Goal: Transaction & Acquisition: Subscribe to service/newsletter

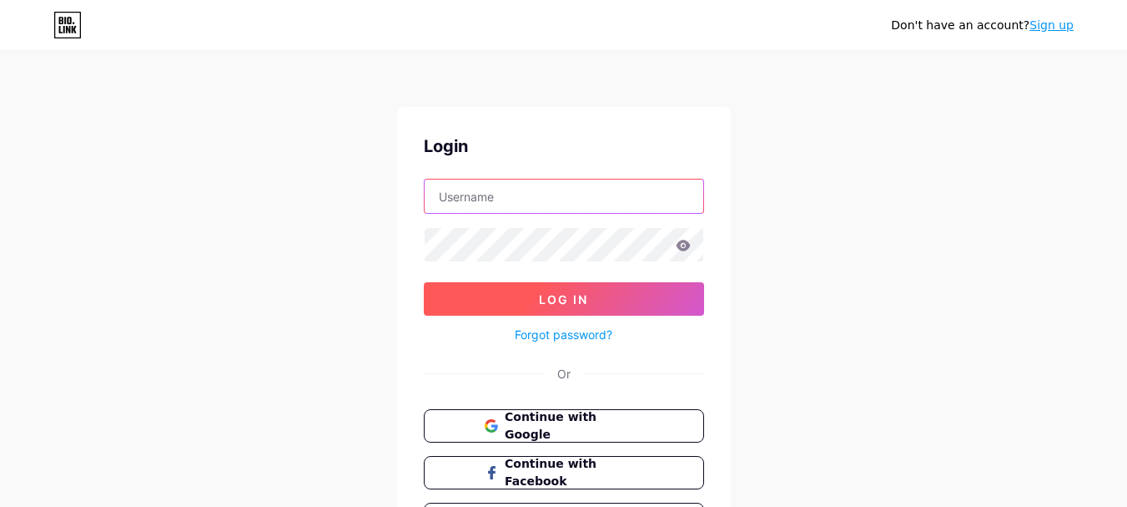
type input "[EMAIL_ADDRESS][DOMAIN_NAME]"
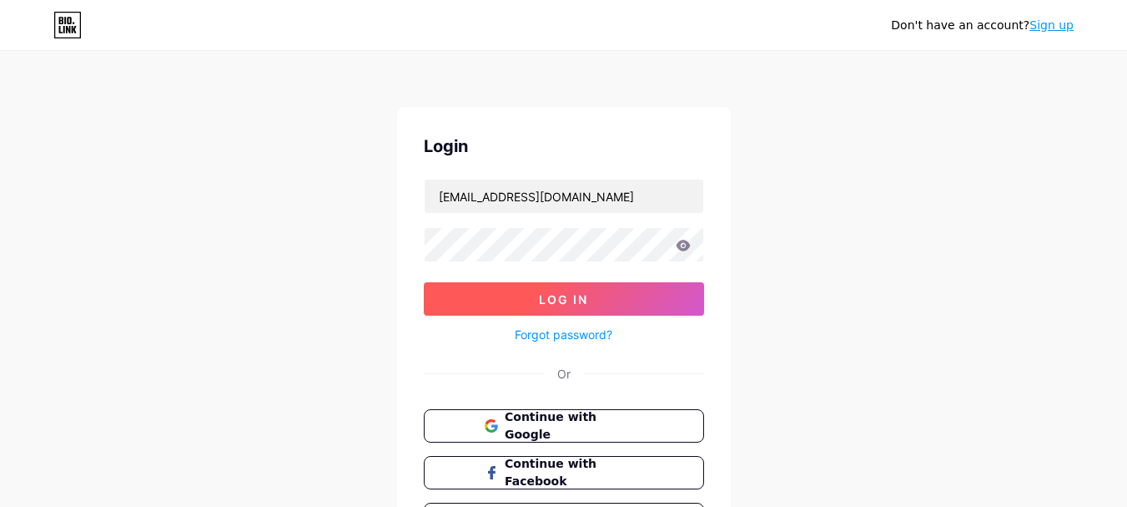
click at [597, 294] on button "Log In" at bounding box center [564, 298] width 280 height 33
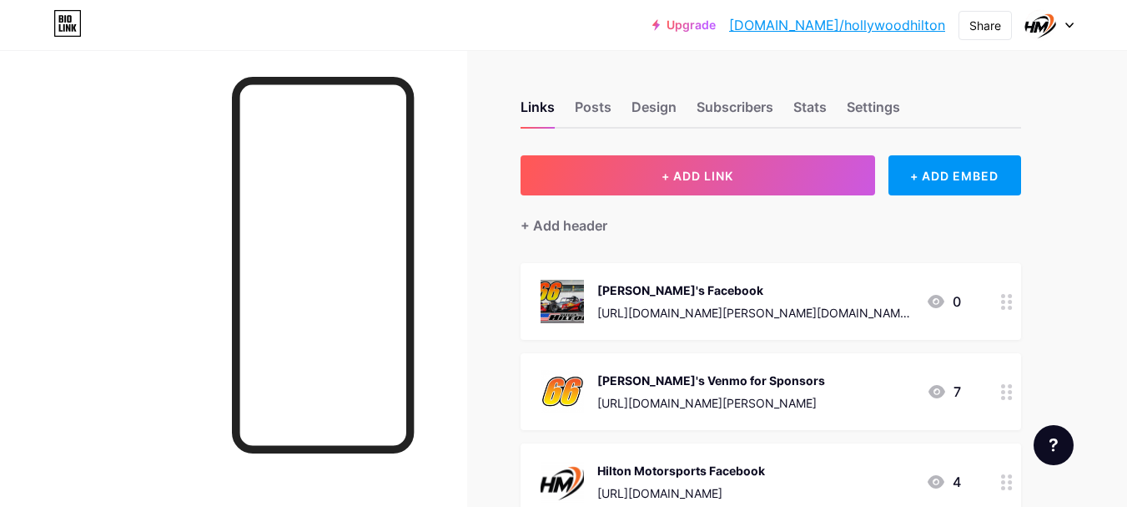
click at [1063, 31] on div at bounding box center [1050, 25] width 48 height 30
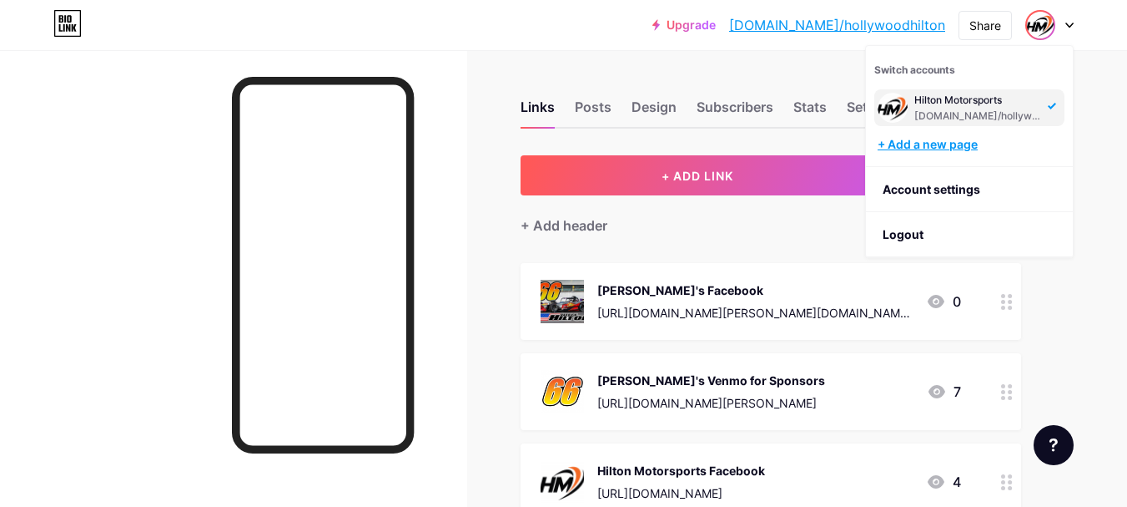
click at [945, 148] on div "+ Add a new page" at bounding box center [971, 144] width 187 height 17
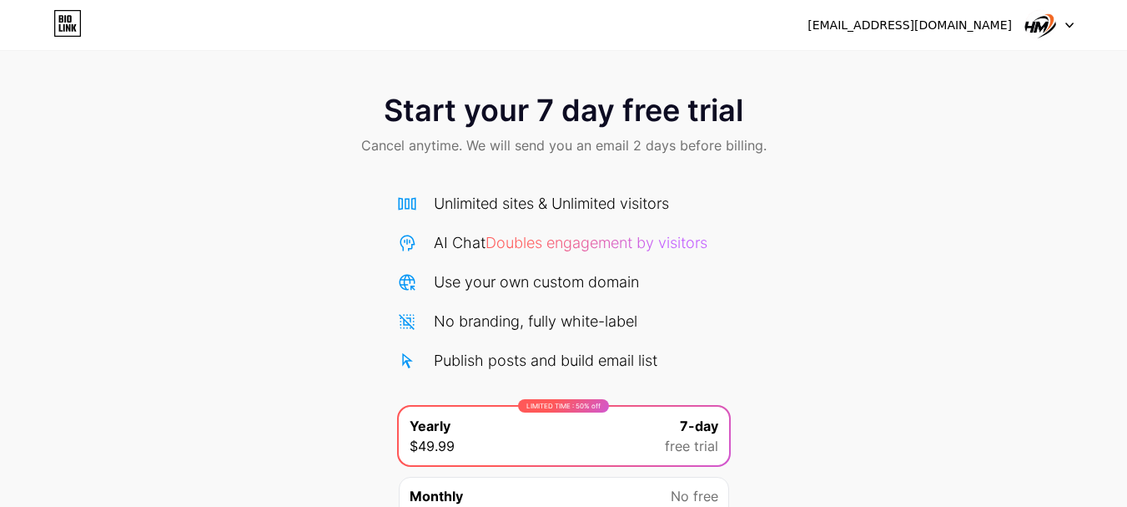
click at [1068, 28] on div at bounding box center [1050, 25] width 48 height 30
click at [930, 33] on div "[EMAIL_ADDRESS][DOMAIN_NAME]" at bounding box center [910, 26] width 204 height 18
click at [1035, 23] on img at bounding box center [1041, 25] width 32 height 32
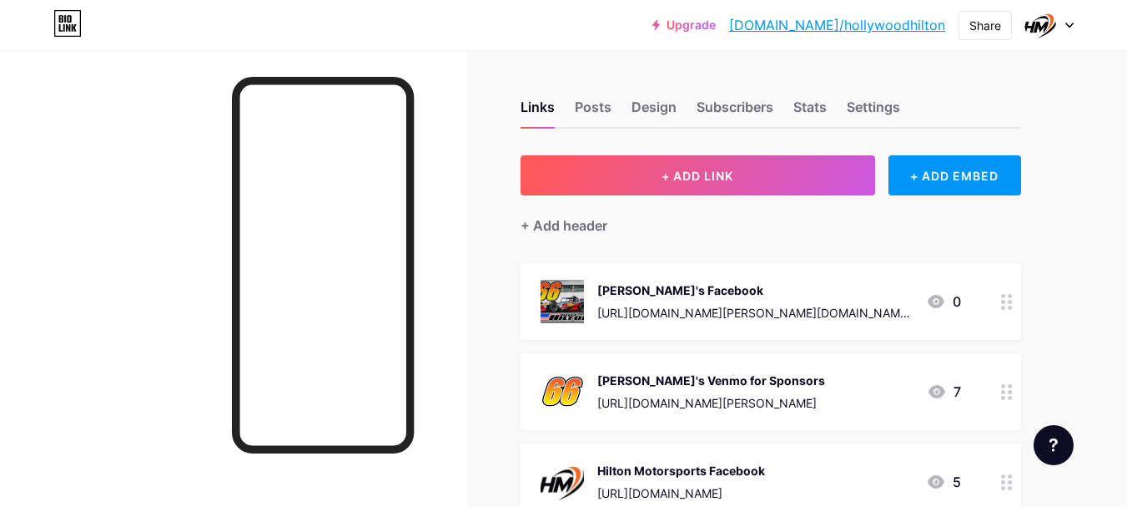
click at [1071, 24] on icon at bounding box center [1069, 25] width 7 height 4
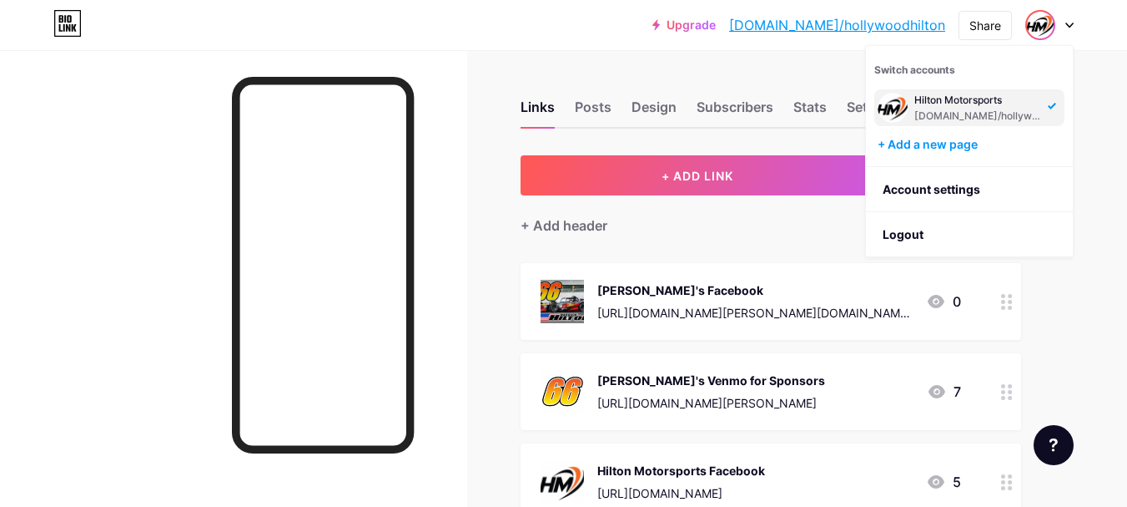
click at [618, 103] on div "Links Posts Design Subscribers Stats Settings" at bounding box center [771, 99] width 501 height 58
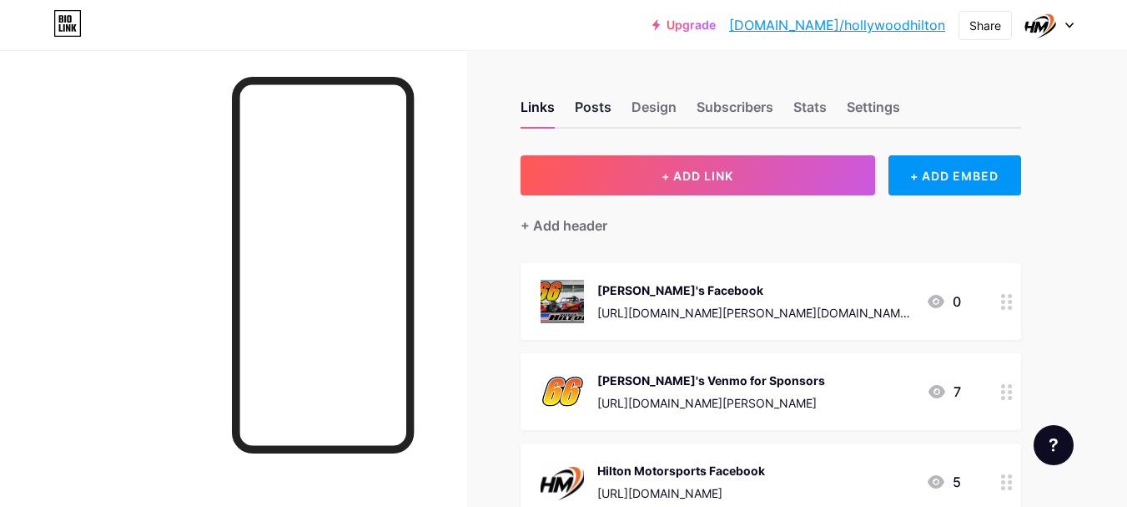
click at [582, 112] on div "Posts" at bounding box center [593, 112] width 37 height 30
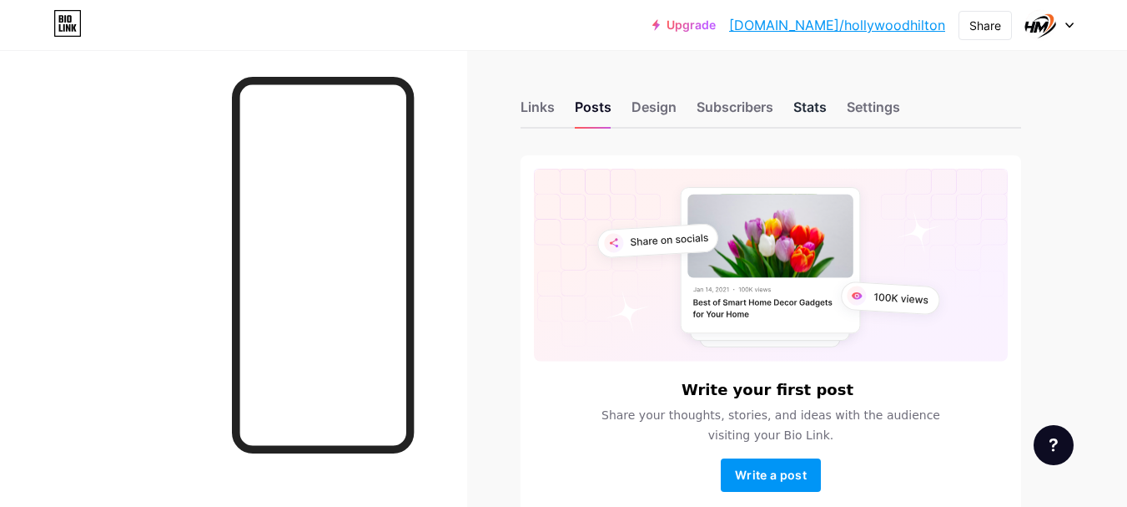
click at [817, 103] on div "Stats" at bounding box center [810, 112] width 33 height 30
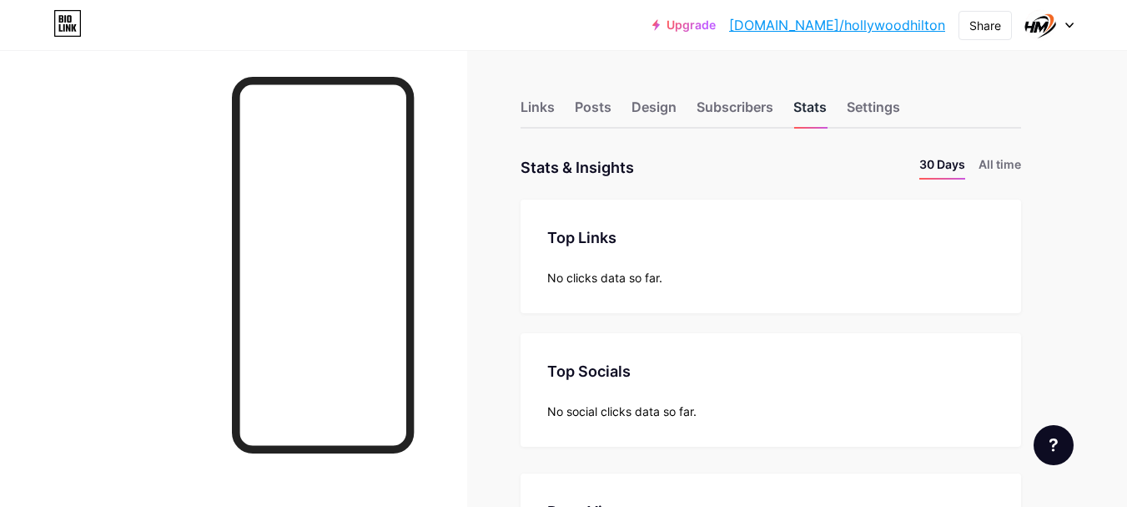
scroll to position [507, 1127]
click at [547, 103] on div "Links" at bounding box center [538, 112] width 34 height 30
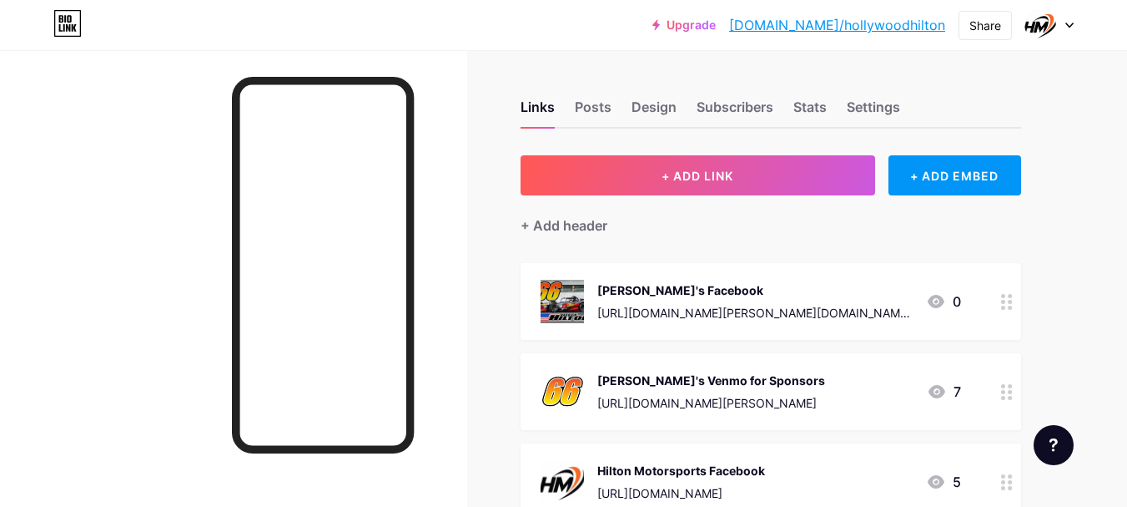
click at [1071, 21] on div at bounding box center [1050, 25] width 48 height 30
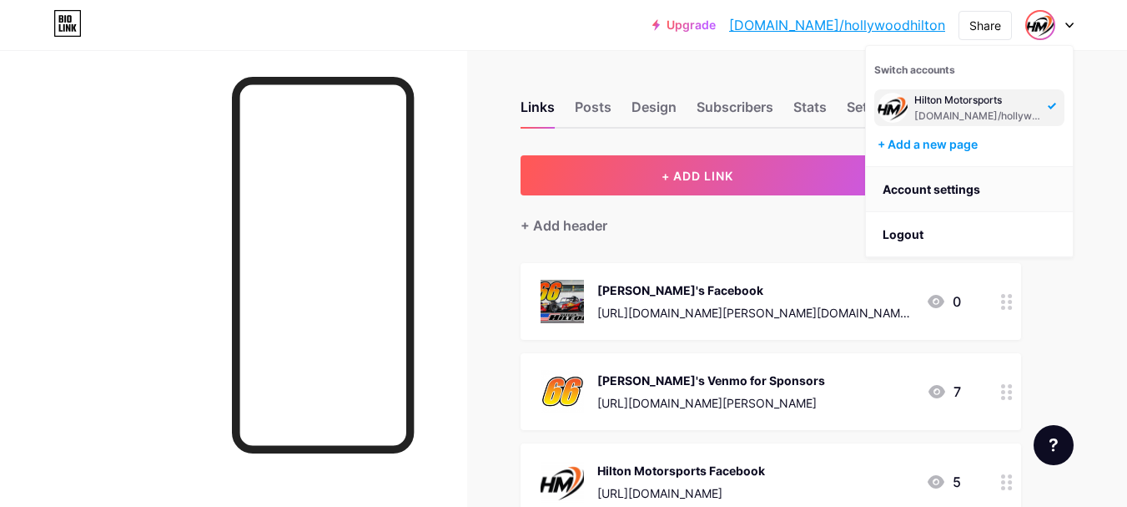
click at [960, 191] on link "Account settings" at bounding box center [969, 189] width 207 height 45
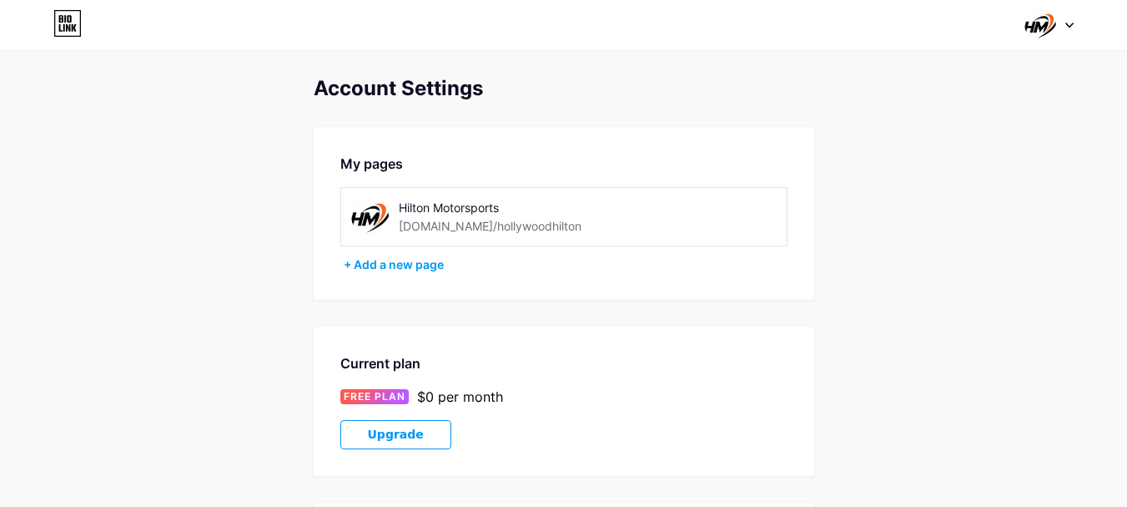
click at [1066, 27] on icon at bounding box center [1070, 26] width 8 height 6
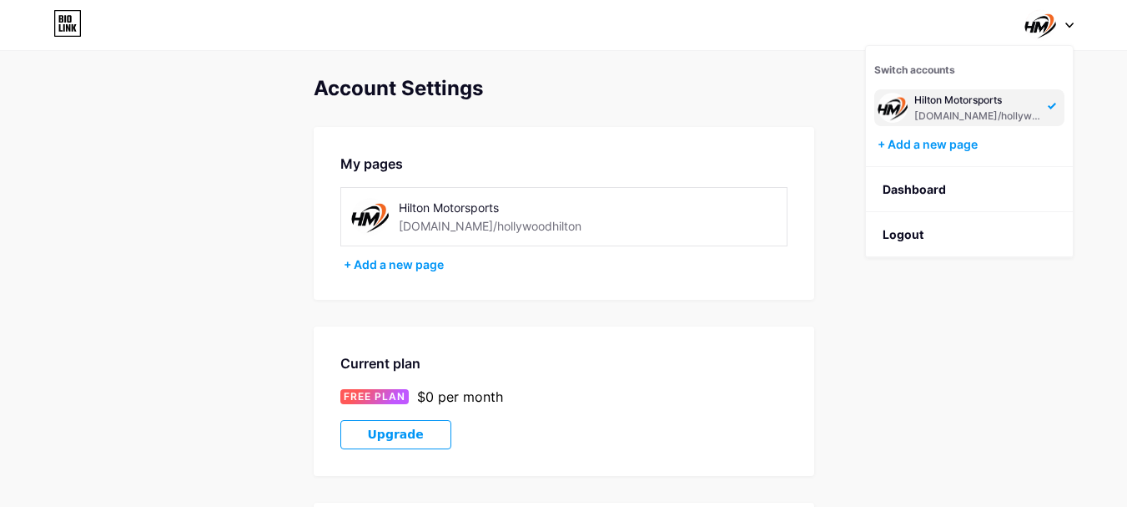
drag, startPoint x: 595, startPoint y: 58, endPoint x: 374, endPoint y: 46, distance: 221.5
click at [591, 58] on div "Account Settings My pages Hilton Motorsports [DOMAIN_NAME]/hollywoodhilton + Ad…" at bounding box center [563, 433] width 1127 height 866
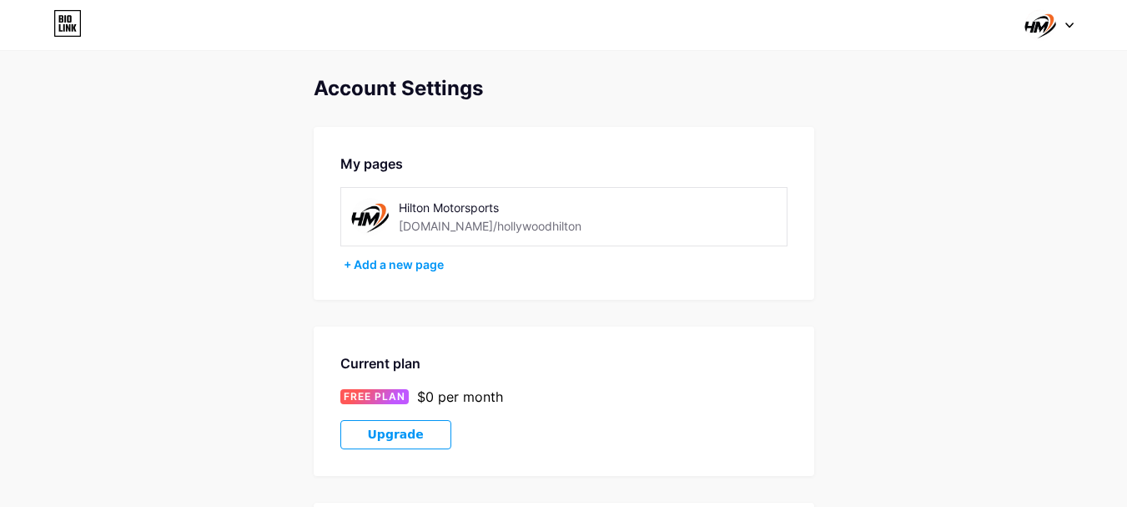
click at [1057, 24] on div at bounding box center [1050, 25] width 48 height 30
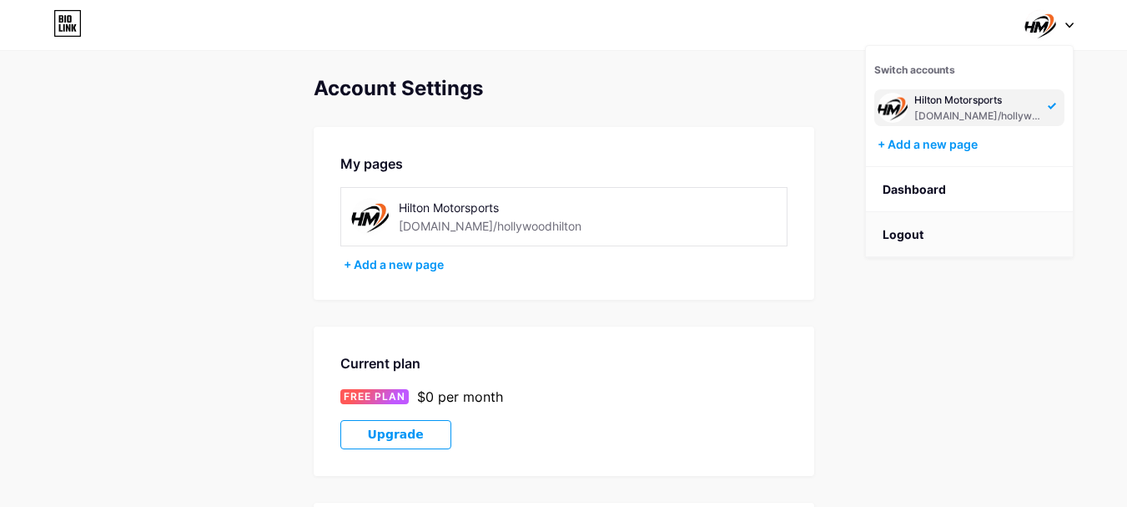
click at [922, 224] on li "Logout" at bounding box center [969, 234] width 207 height 45
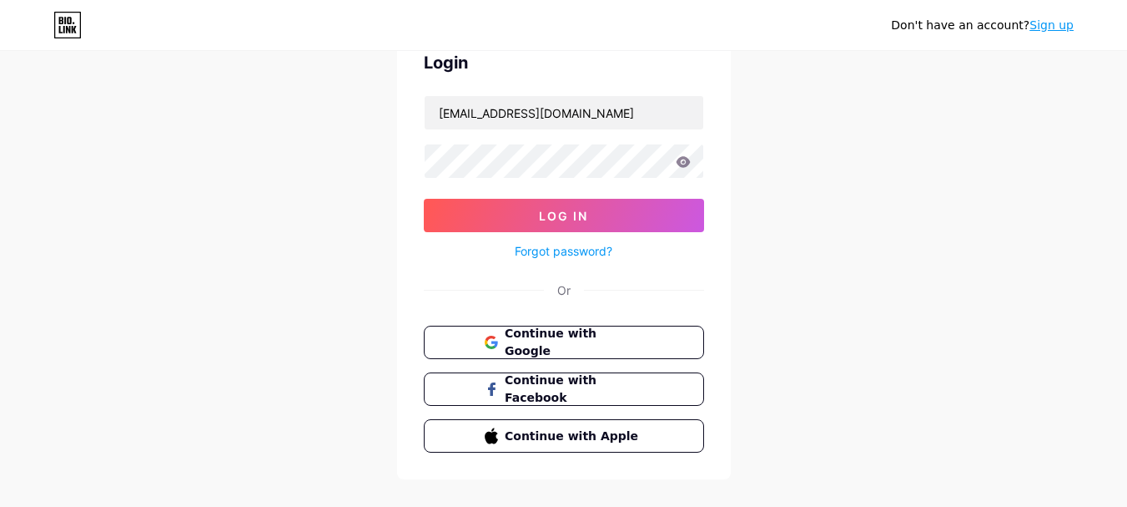
scroll to position [108, 0]
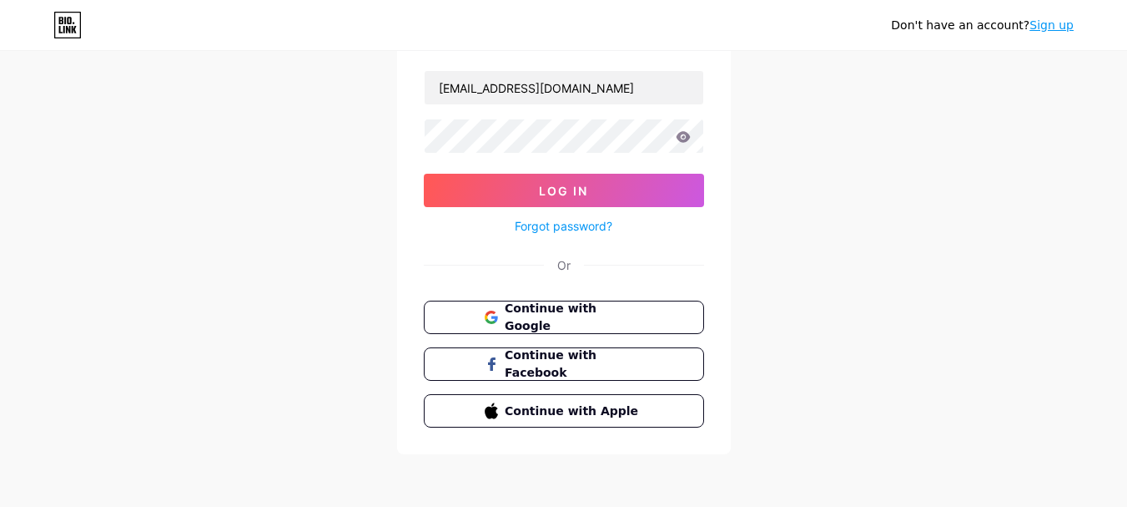
click at [1050, 27] on link "Sign up" at bounding box center [1052, 24] width 44 height 13
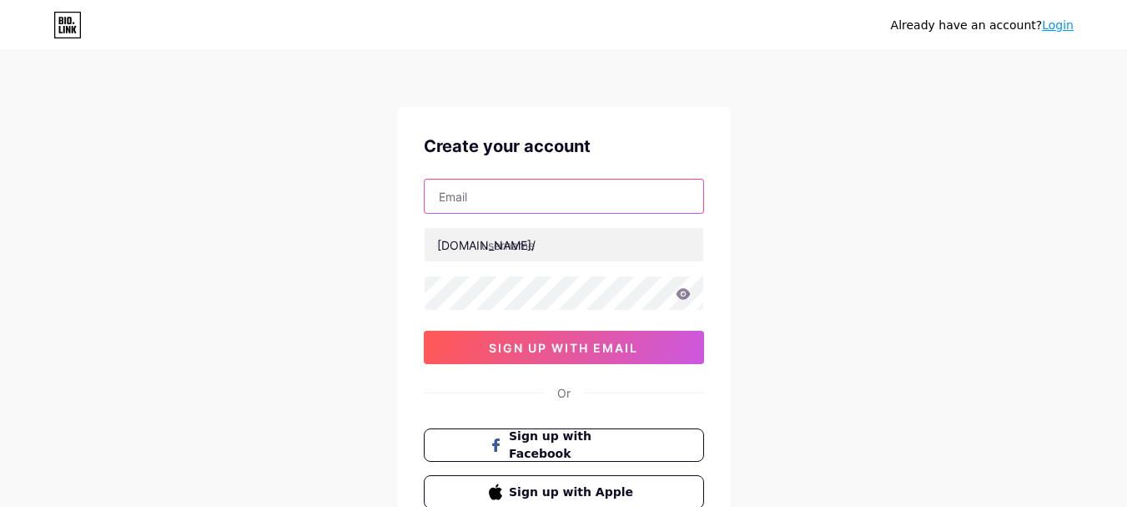
click at [562, 205] on input "text" at bounding box center [564, 195] width 279 height 33
type input "[EMAIL_ADDRESS][DOMAIN_NAME]"
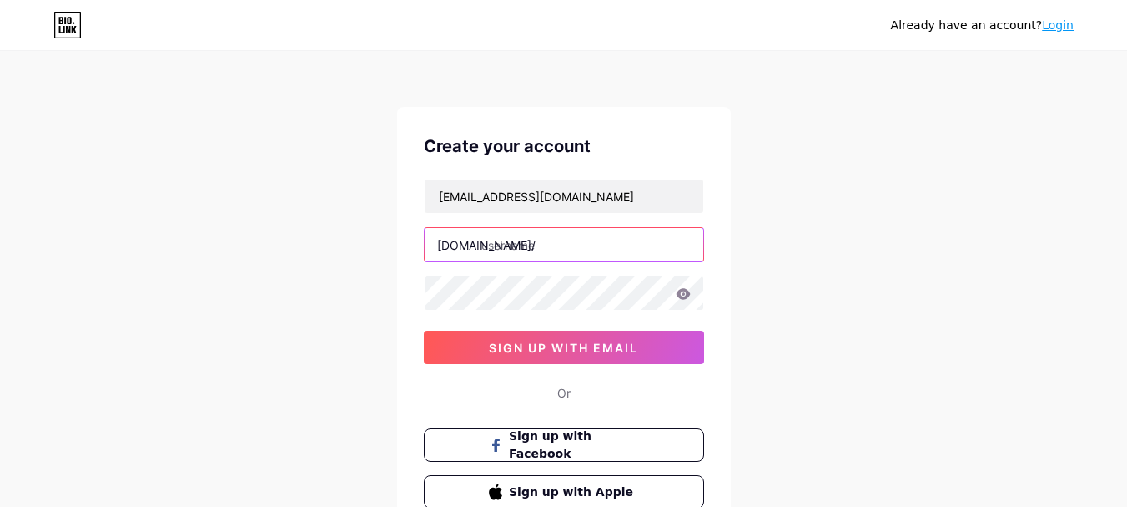
click at [512, 246] on input "text" at bounding box center [564, 244] width 279 height 33
type input "gforceracing"
click at [789, 335] on div "Already have an account? Login Create your account [EMAIL_ADDRESS][DOMAIN_NAME]…" at bounding box center [563, 319] width 1127 height 638
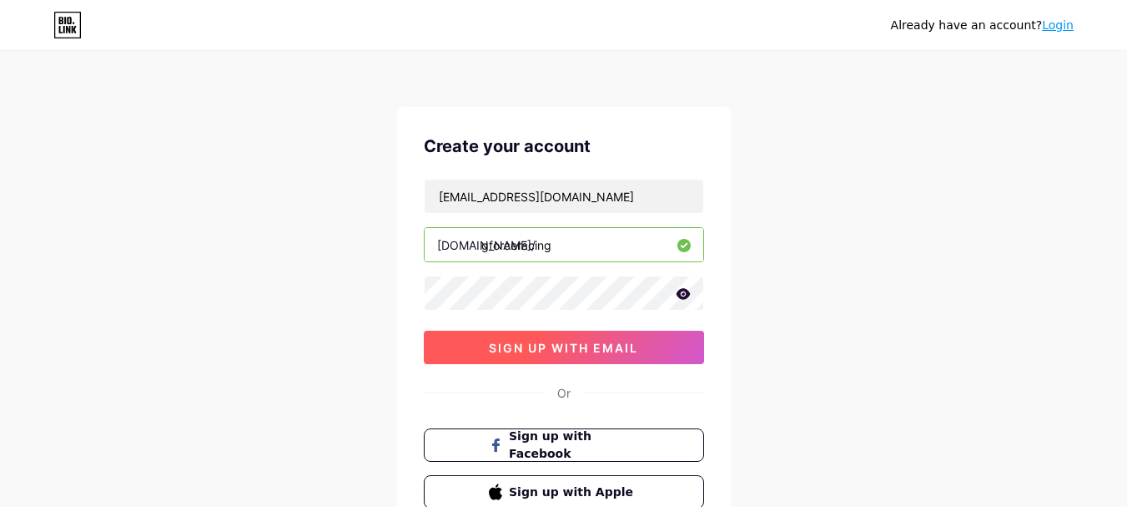
click at [602, 347] on span "sign up with email" at bounding box center [563, 347] width 149 height 14
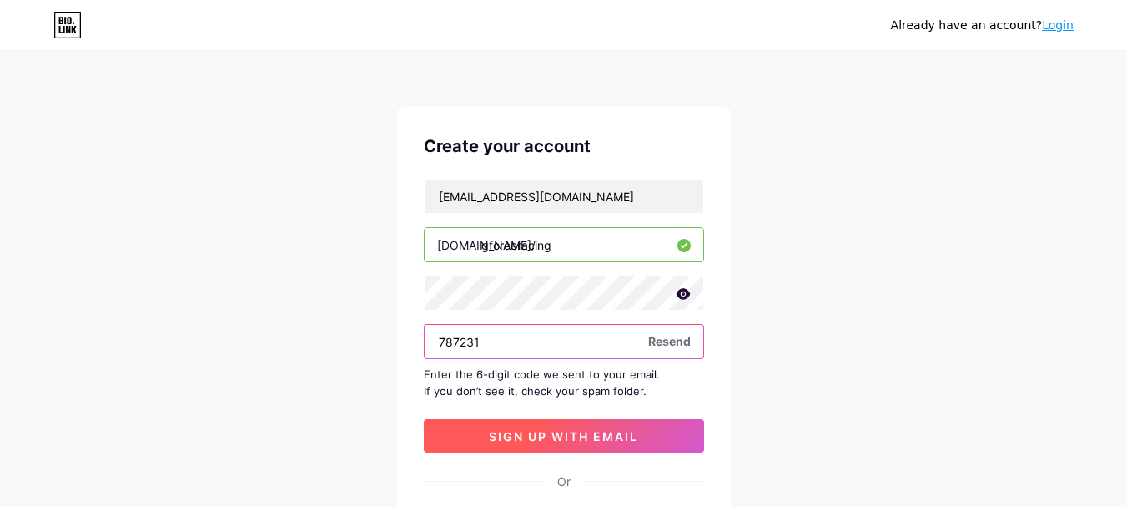
type input "787231"
click at [577, 436] on span "sign up with email" at bounding box center [563, 436] width 149 height 14
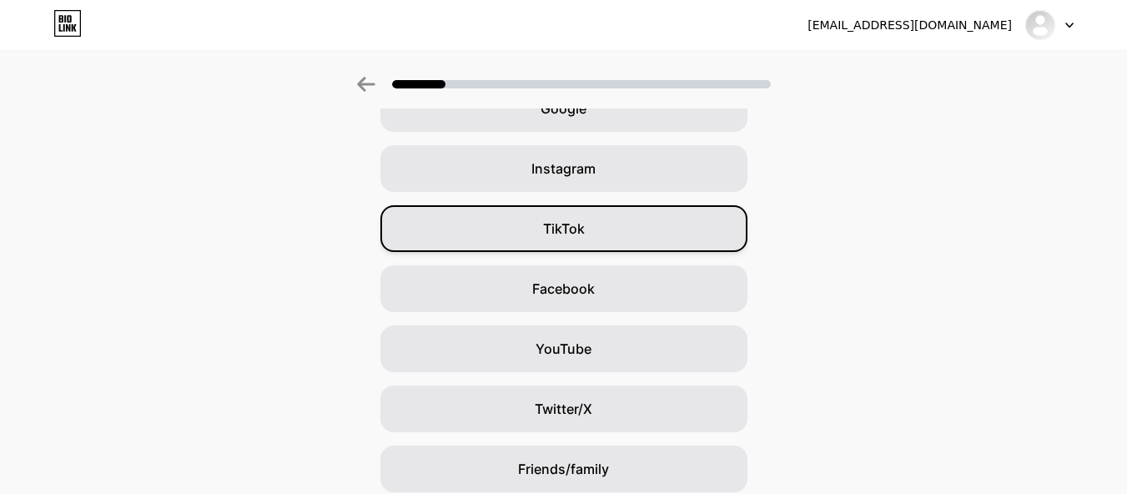
scroll to position [225, 0]
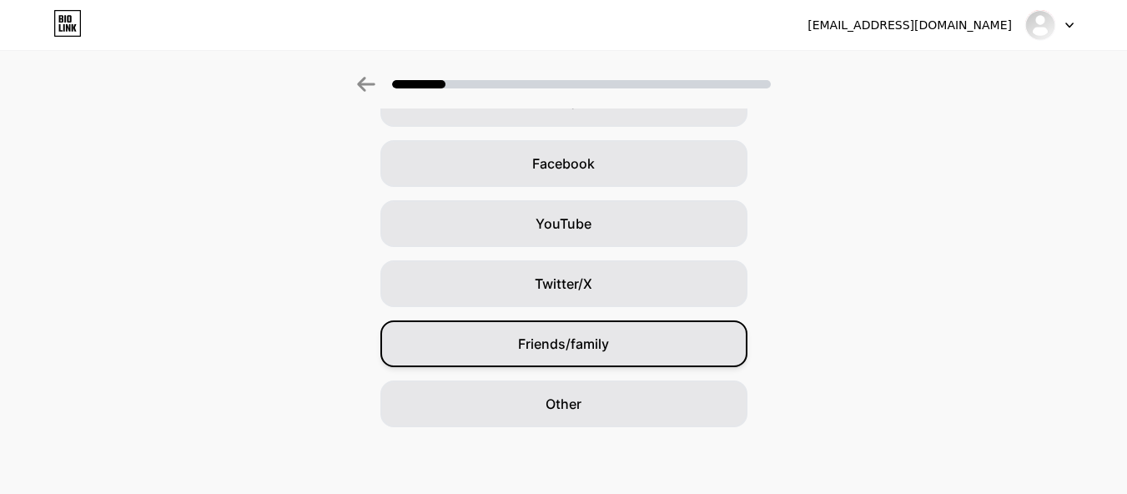
click at [635, 348] on div "Friends/family" at bounding box center [564, 343] width 367 height 47
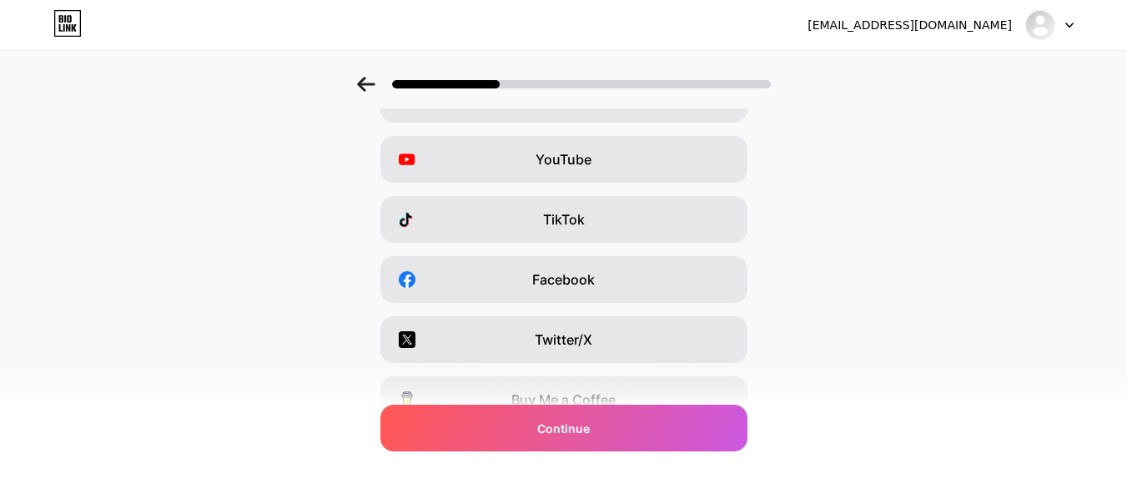
scroll to position [309, 0]
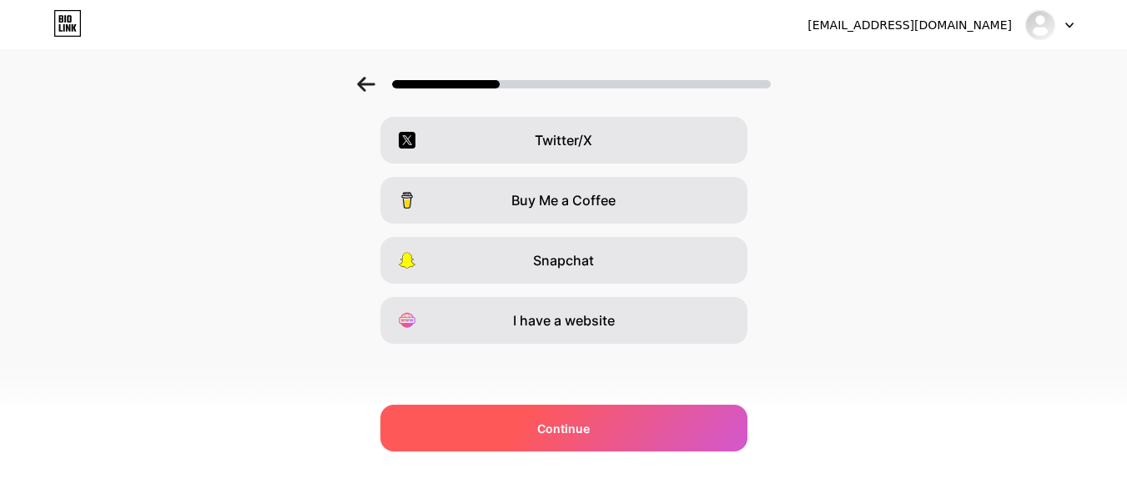
click at [658, 419] on div "Continue" at bounding box center [564, 428] width 367 height 47
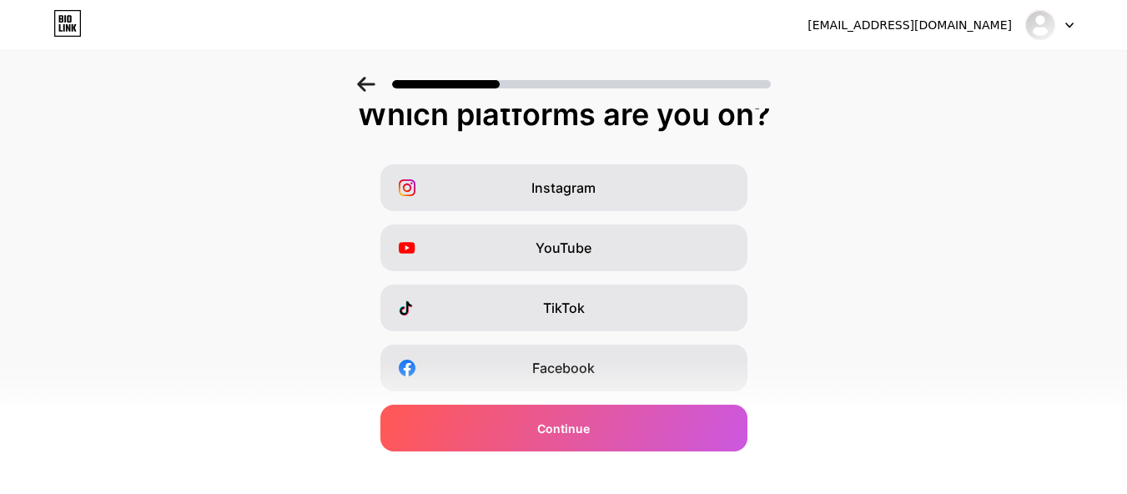
scroll to position [0, 0]
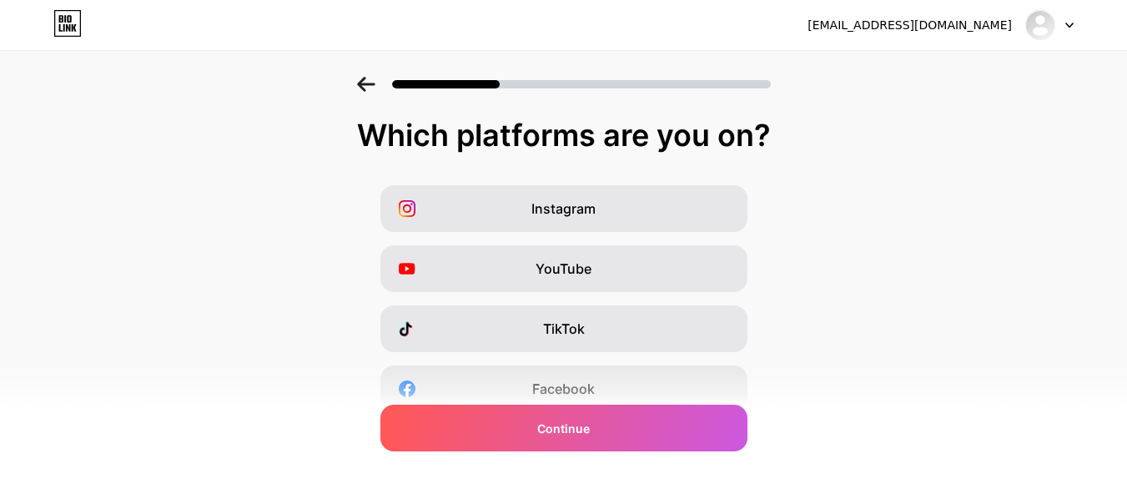
click at [608, 199] on div "Instagram" at bounding box center [564, 208] width 367 height 47
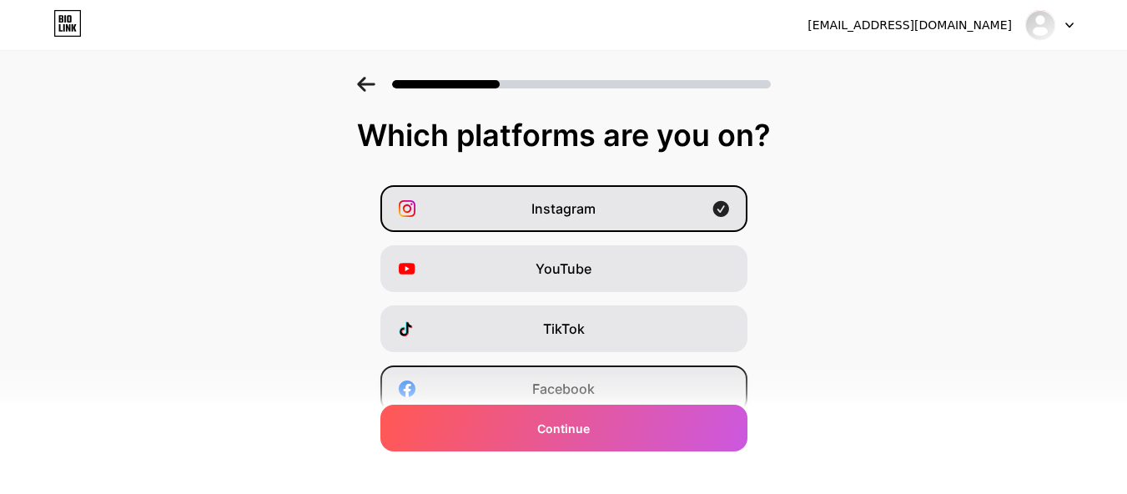
click at [602, 385] on div "Facebook" at bounding box center [564, 388] width 367 height 47
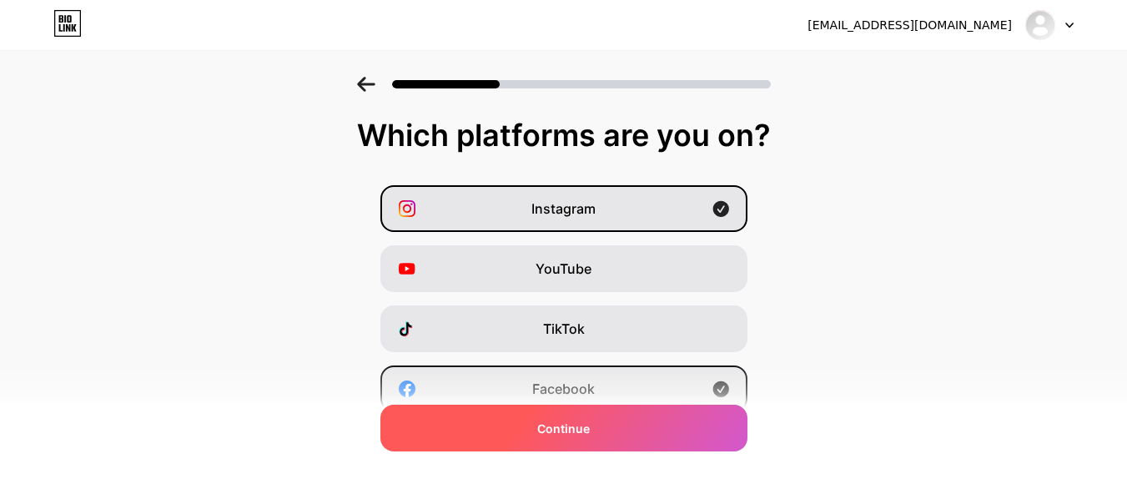
click at [618, 420] on div "Continue" at bounding box center [564, 428] width 367 height 47
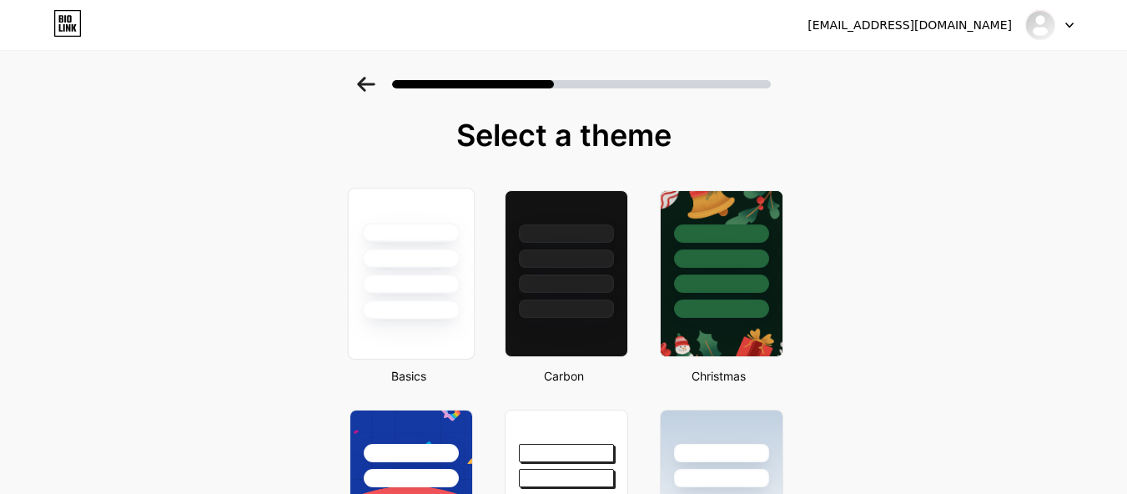
click at [421, 290] on div at bounding box center [411, 284] width 98 height 19
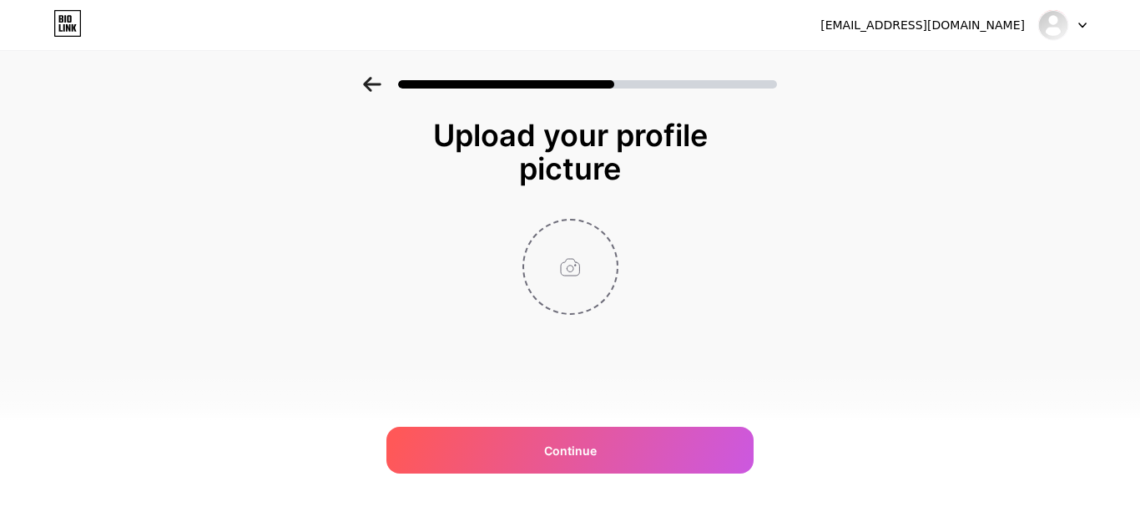
click at [566, 270] on input "file" at bounding box center [570, 266] width 93 height 93
click at [580, 284] on input "file" at bounding box center [570, 266] width 93 height 93
type input "C:\fakepath\Screenshot [DATE] 132901.png"
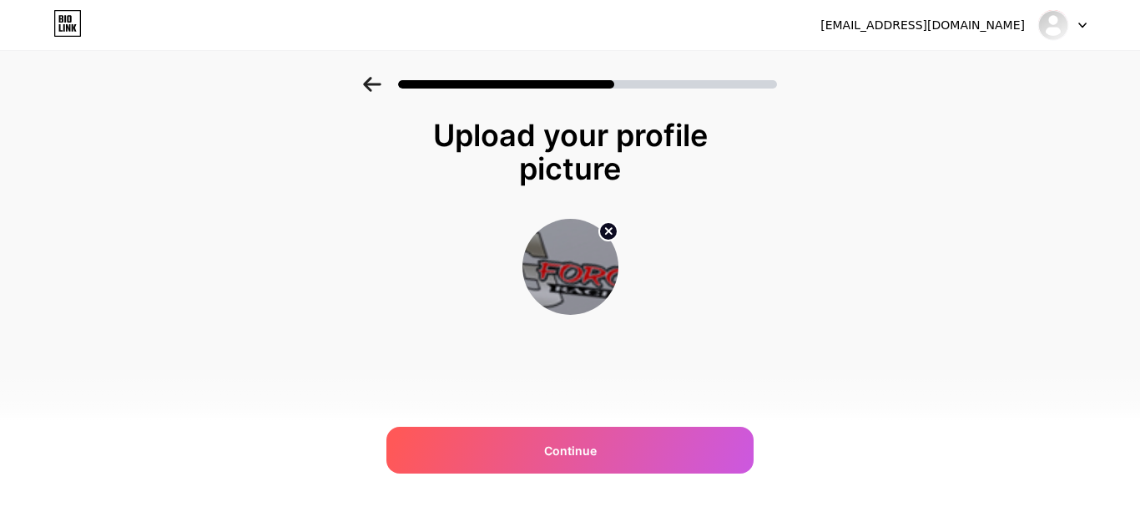
click at [610, 231] on circle at bounding box center [608, 231] width 18 height 18
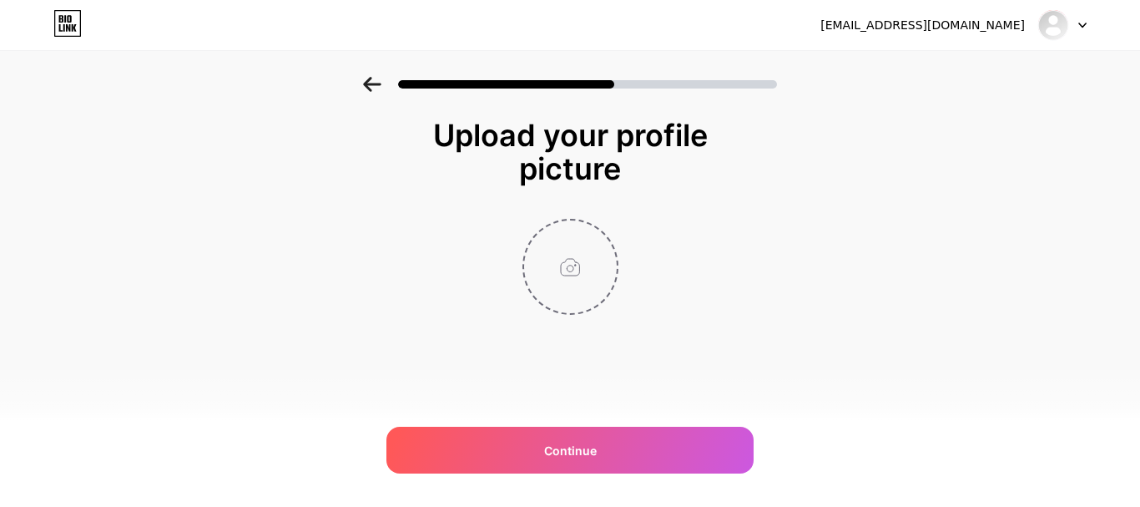
click at [576, 291] on input "file" at bounding box center [570, 266] width 93 height 93
type input "C:\fakepath\GForce_#10_Orange_render_001.png"
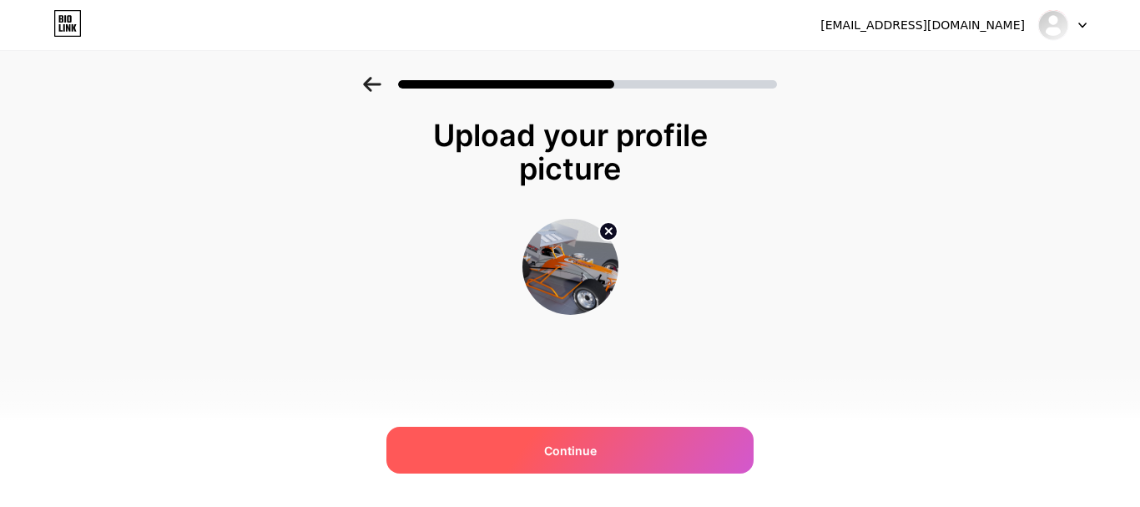
click at [611, 449] on div "Continue" at bounding box center [569, 449] width 367 height 47
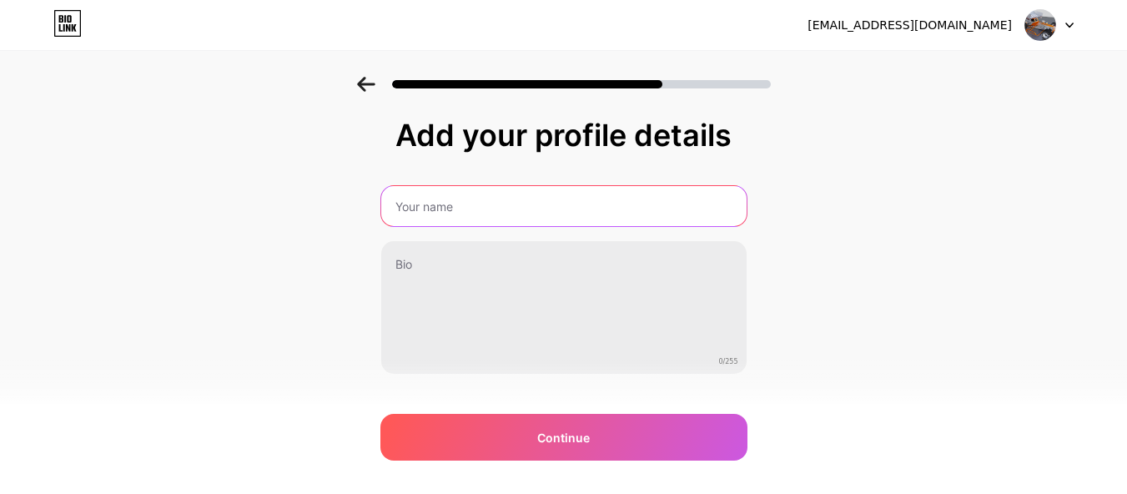
click at [554, 209] on input "text" at bounding box center [563, 206] width 365 height 40
click at [502, 203] on input "text" at bounding box center [563, 206] width 369 height 40
type input "GFORCE Racing"
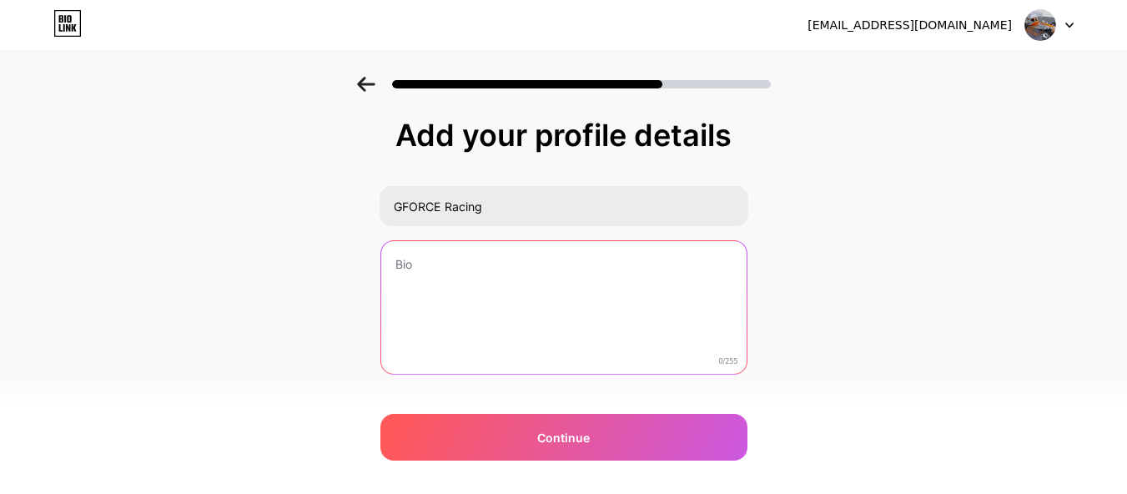
click at [492, 297] on textarea at bounding box center [563, 308] width 365 height 134
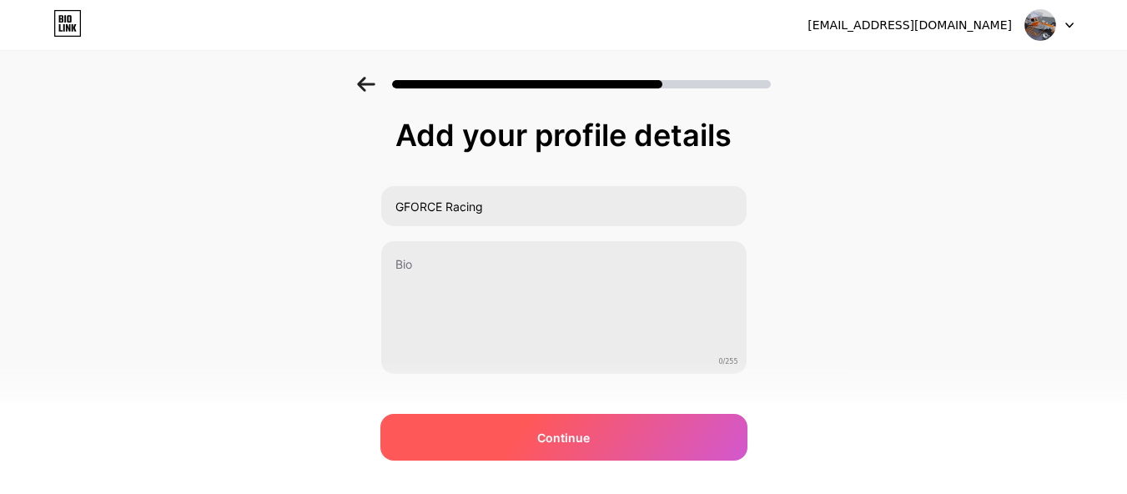
click at [555, 456] on div "Continue" at bounding box center [564, 437] width 367 height 47
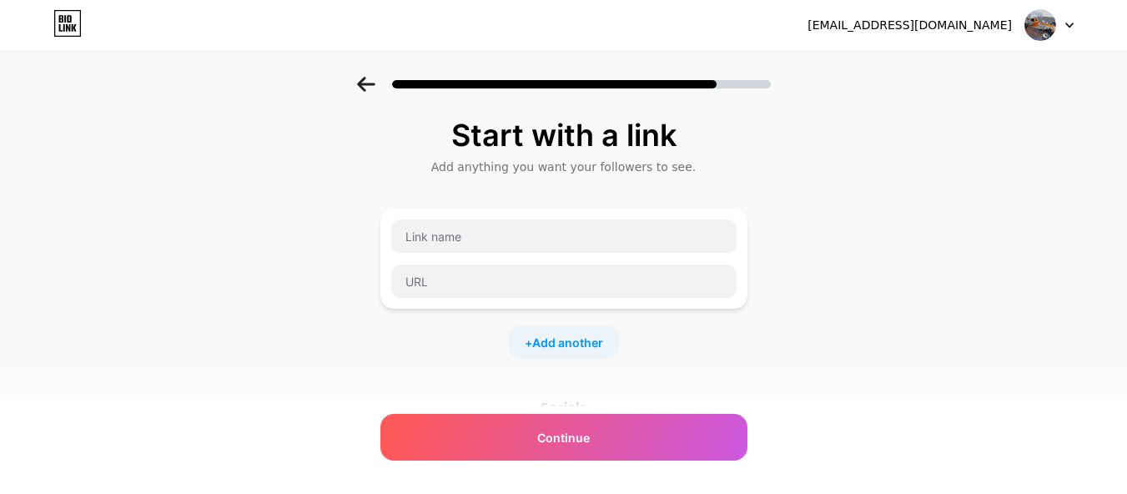
click at [1045, 27] on img at bounding box center [1041, 25] width 32 height 32
click at [1084, 22] on div "[EMAIL_ADDRESS][DOMAIN_NAME] Logout" at bounding box center [563, 25] width 1127 height 30
click at [1038, 28] on img at bounding box center [1041, 25] width 32 height 32
click at [972, 69] on li "Logout" at bounding box center [969, 68] width 207 height 45
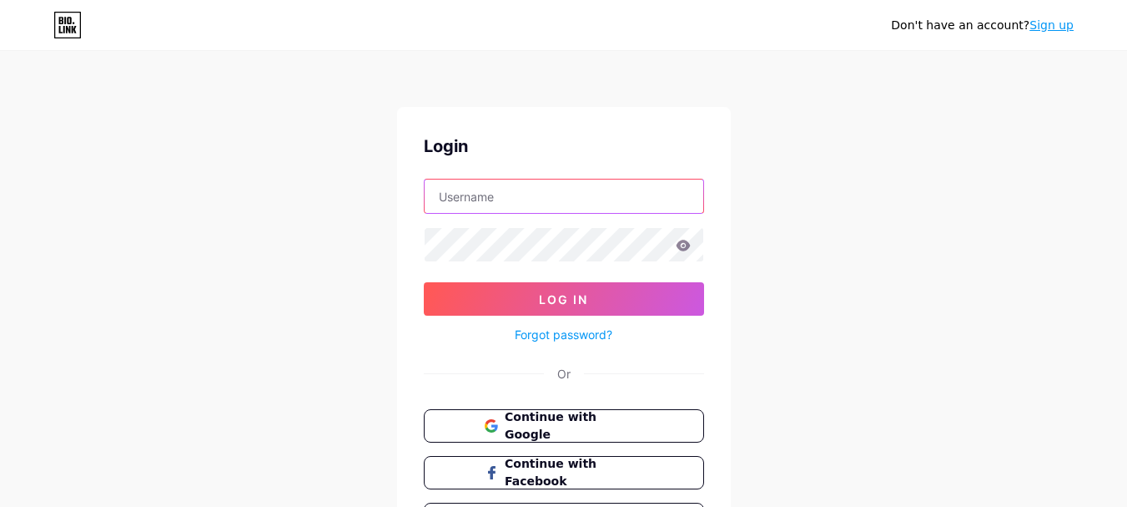
type input "[EMAIL_ADDRESS][DOMAIN_NAME]"
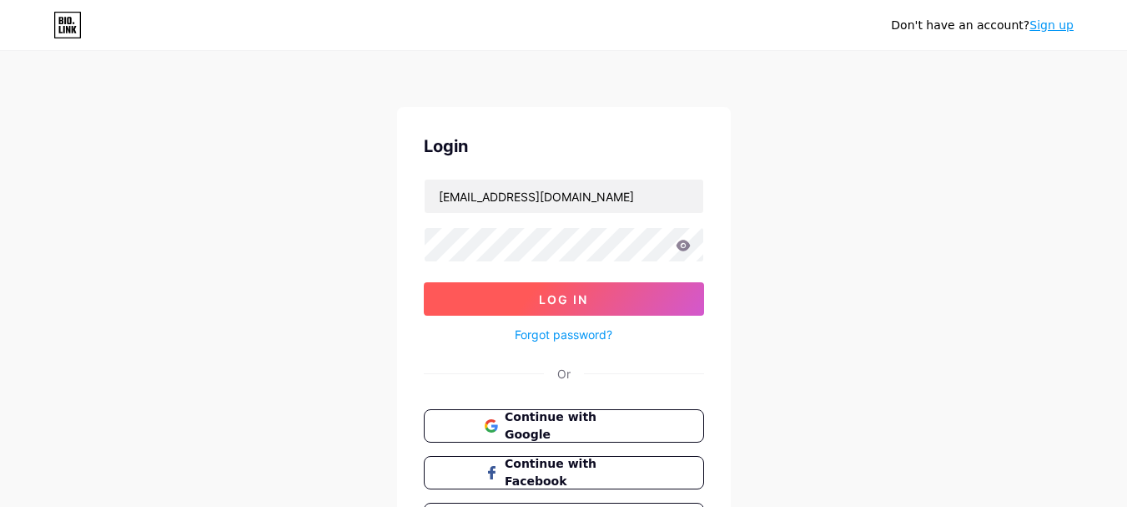
click at [566, 300] on span "Log In" at bounding box center [563, 299] width 49 height 14
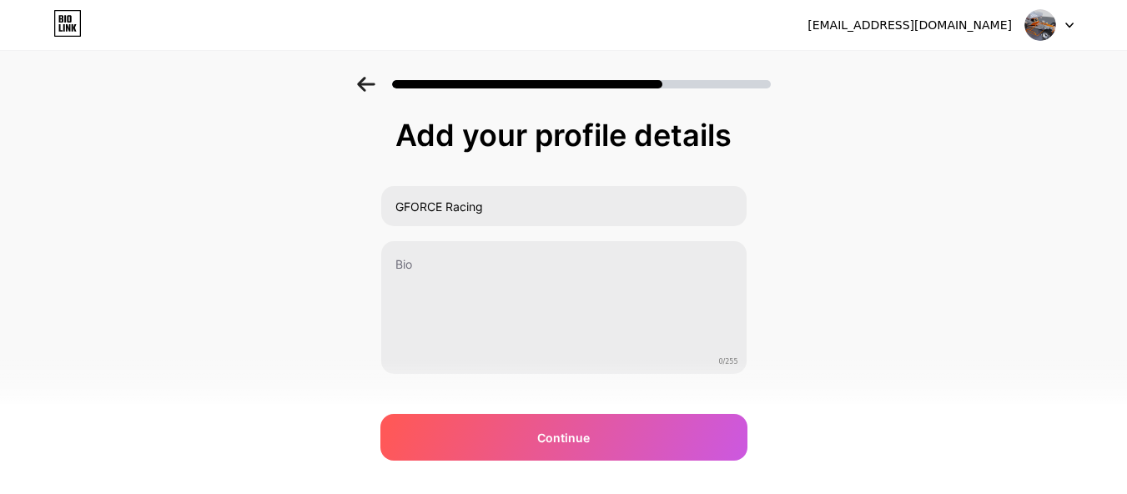
click at [1069, 27] on icon at bounding box center [1070, 26] width 8 height 6
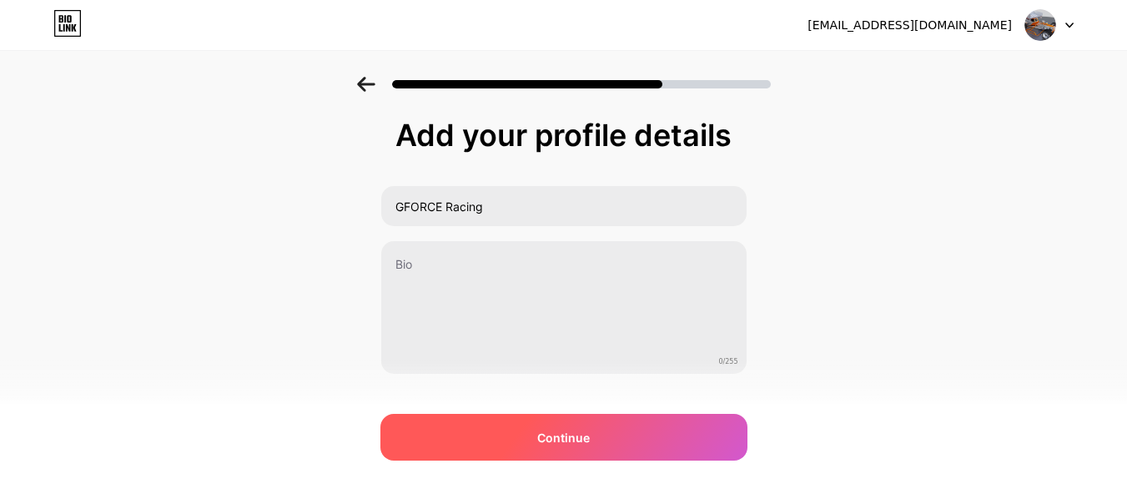
scroll to position [31, 0]
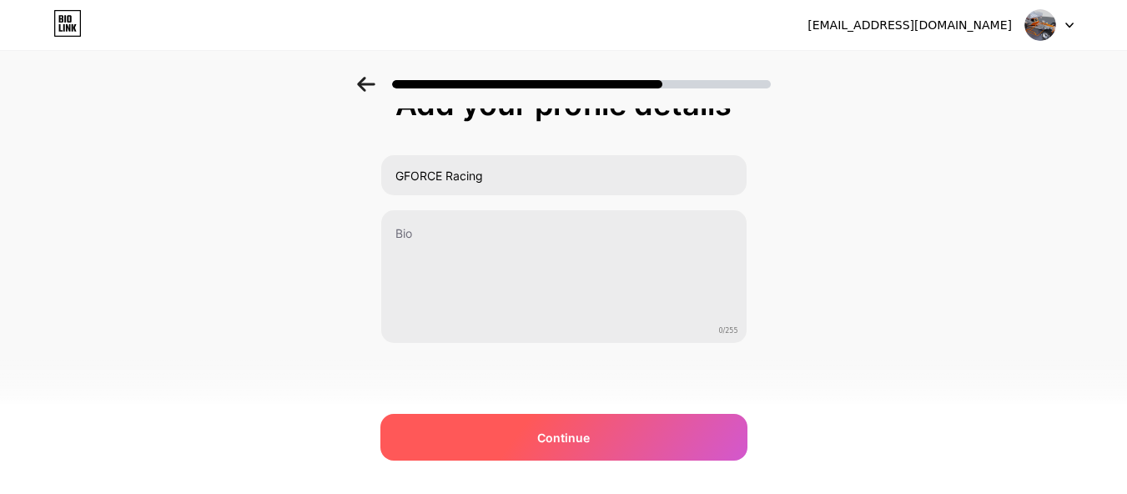
click at [603, 432] on div "Continue" at bounding box center [564, 437] width 367 height 47
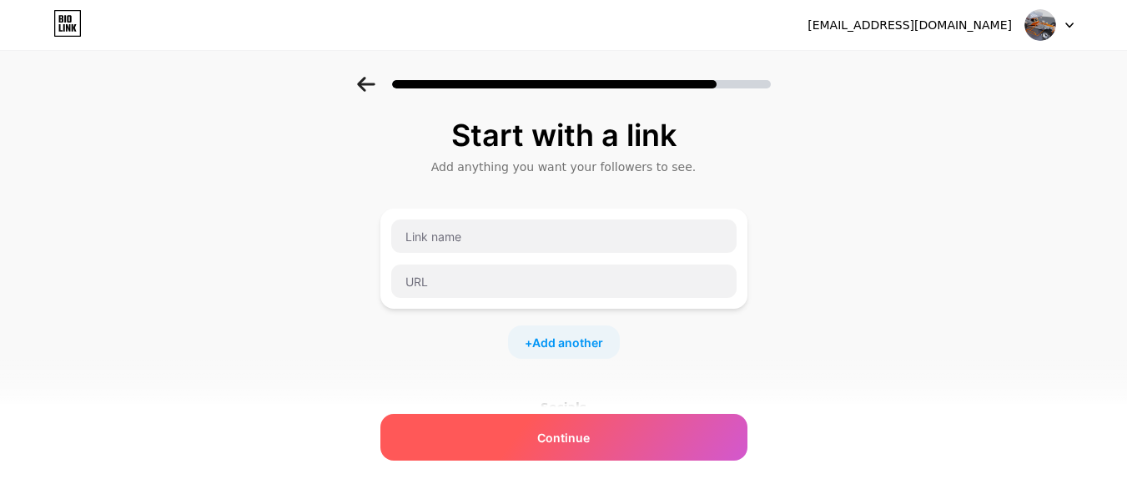
click at [589, 419] on div "Continue" at bounding box center [564, 437] width 367 height 47
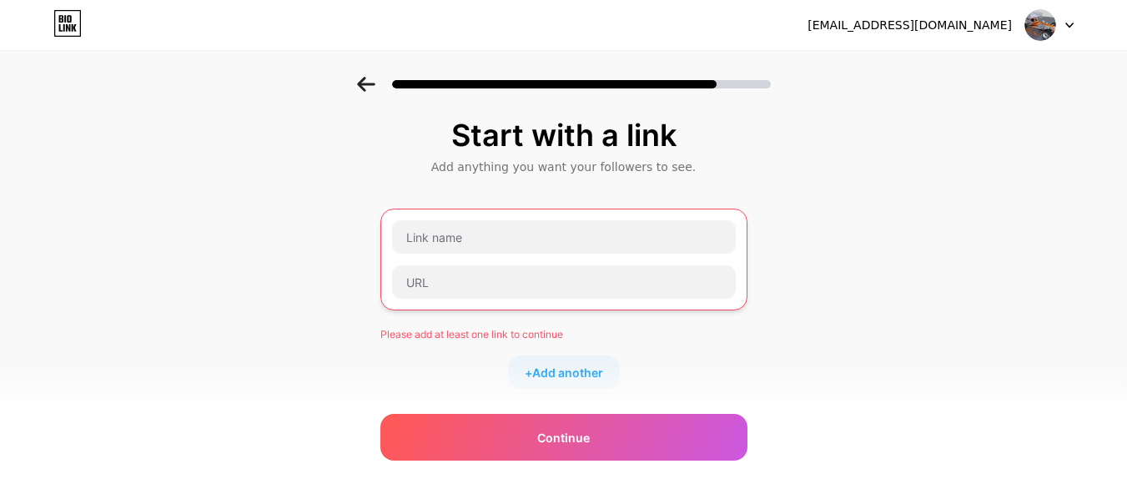
click at [1070, 25] on icon at bounding box center [1070, 26] width 8 height 6
click at [981, 218] on div "Start with a link Add anything you want your followers to see. Please add at le…" at bounding box center [563, 385] width 1127 height 617
click at [512, 236] on input "text" at bounding box center [564, 236] width 344 height 33
click at [514, 275] on input "text" at bounding box center [564, 281] width 344 height 33
paste input "[URL][DOMAIN_NAME]"
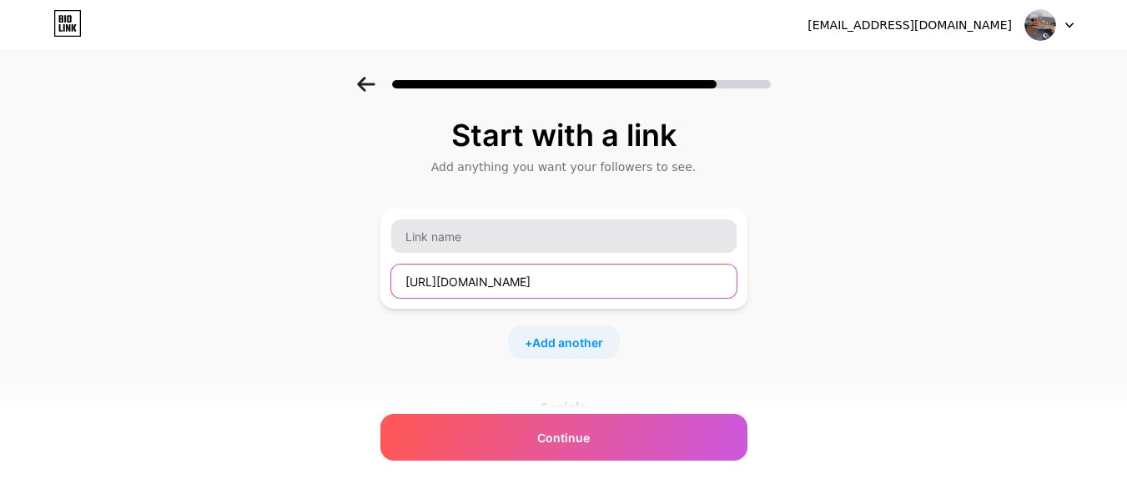
type input "[URL][DOMAIN_NAME]"
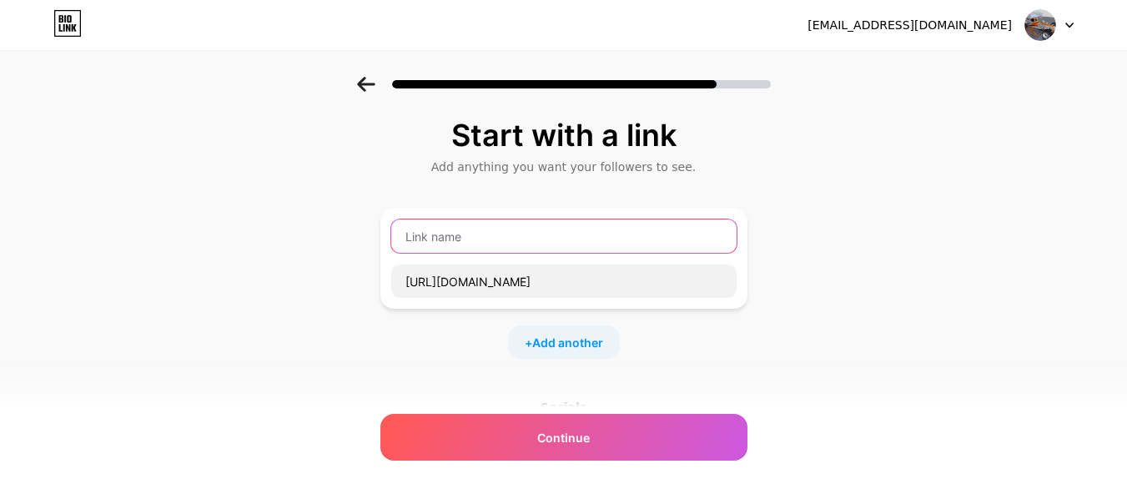
click at [505, 233] on input "text" at bounding box center [563, 235] width 345 height 33
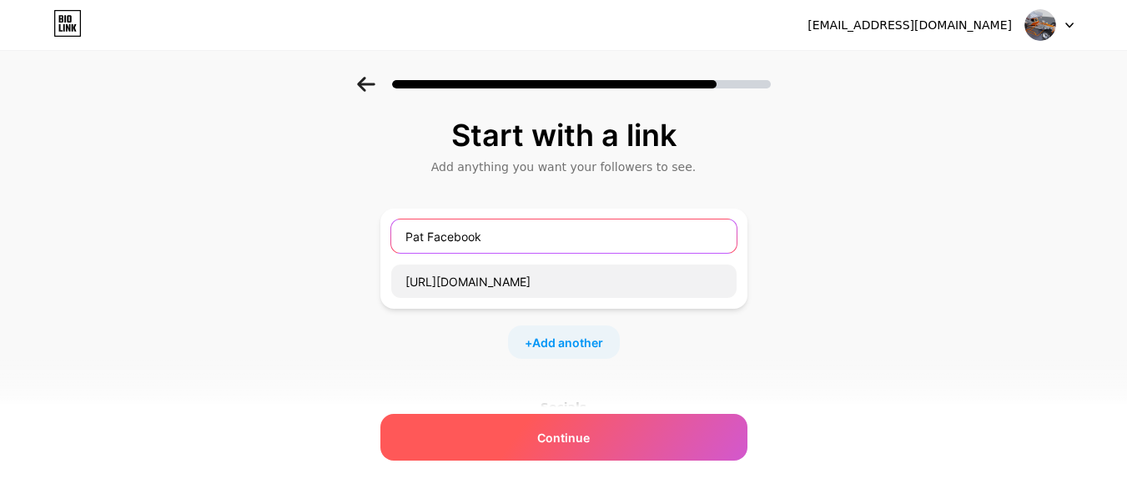
type input "Pat Facebook"
click at [542, 448] on div "Continue" at bounding box center [564, 437] width 367 height 47
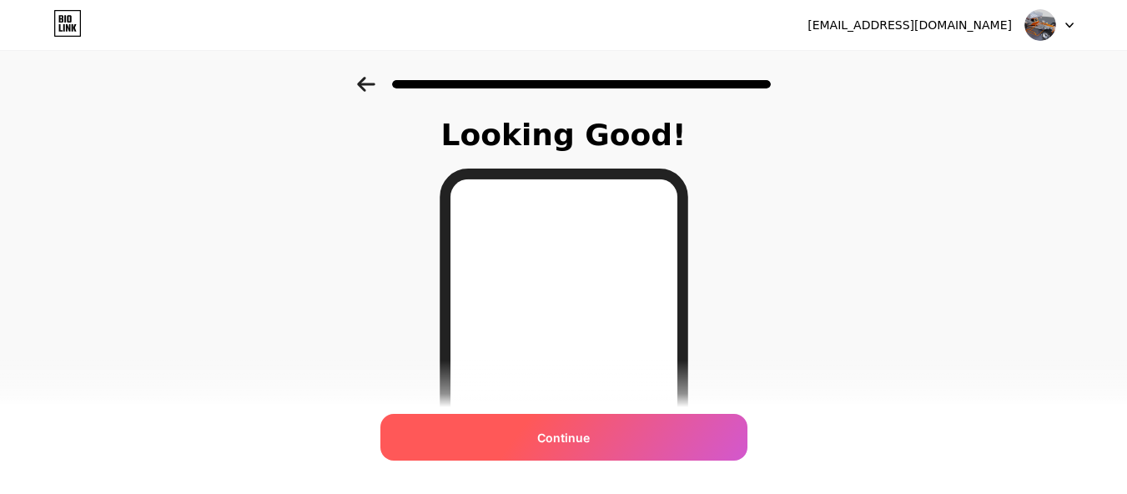
click at [589, 429] on span "Continue" at bounding box center [563, 438] width 53 height 18
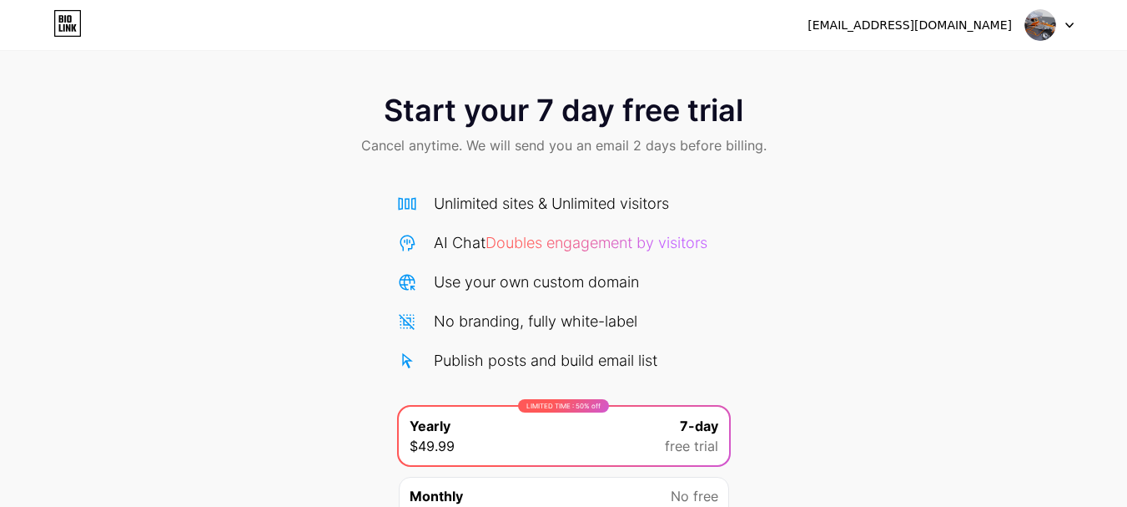
click at [1071, 23] on icon at bounding box center [1070, 26] width 8 height 6
click at [895, 73] on li "Logout" at bounding box center [969, 68] width 207 height 45
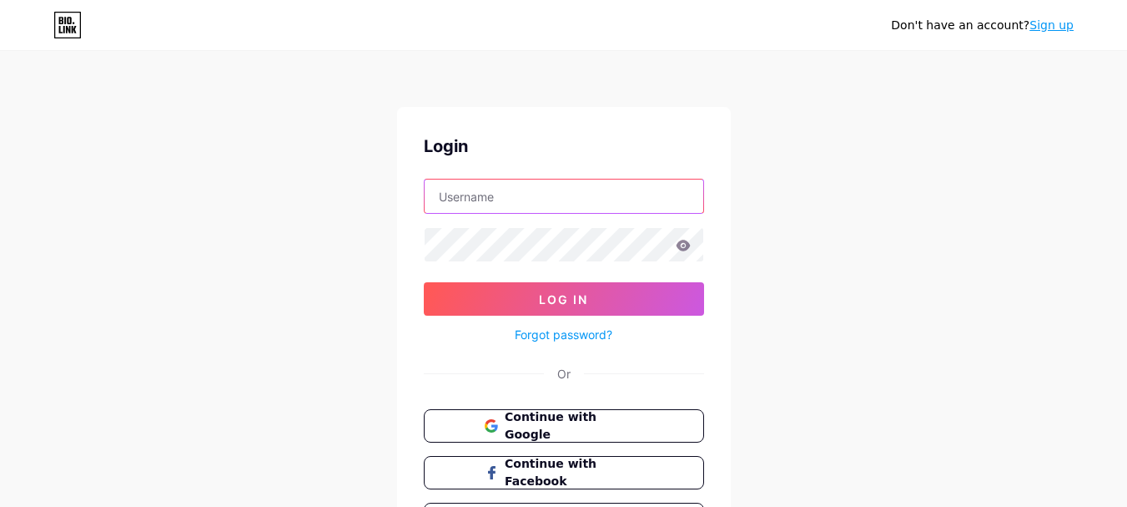
type input "[EMAIL_ADDRESS][DOMAIN_NAME]"
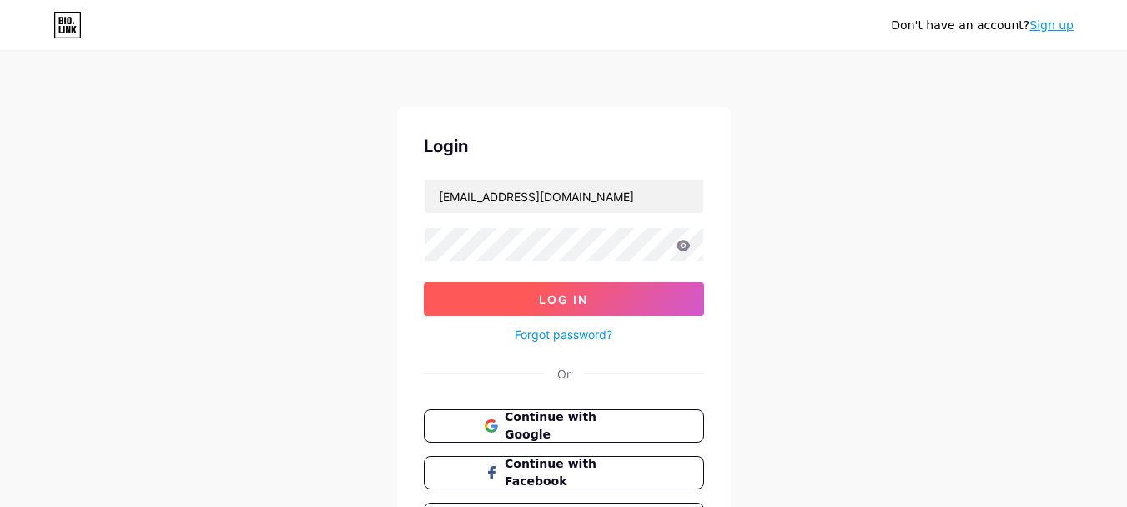
click at [612, 306] on button "Log In" at bounding box center [564, 298] width 280 height 33
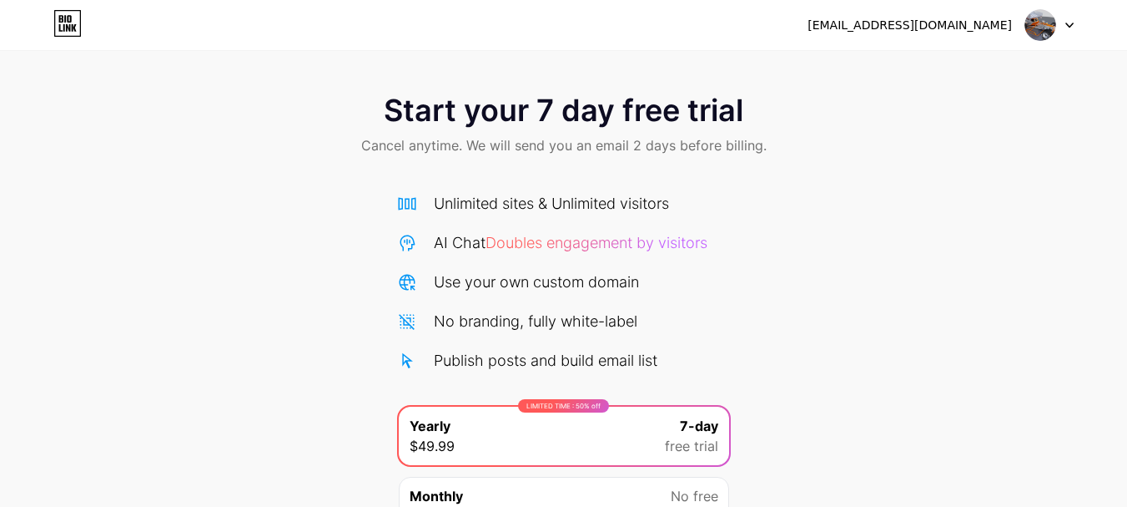
click at [75, 29] on icon at bounding box center [74, 28] width 5 height 8
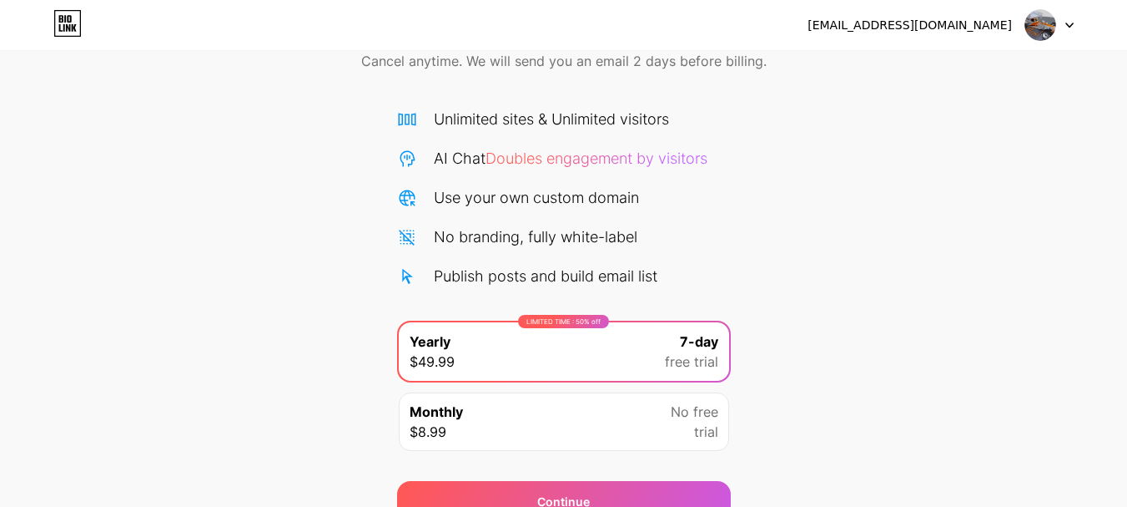
scroll to position [165, 0]
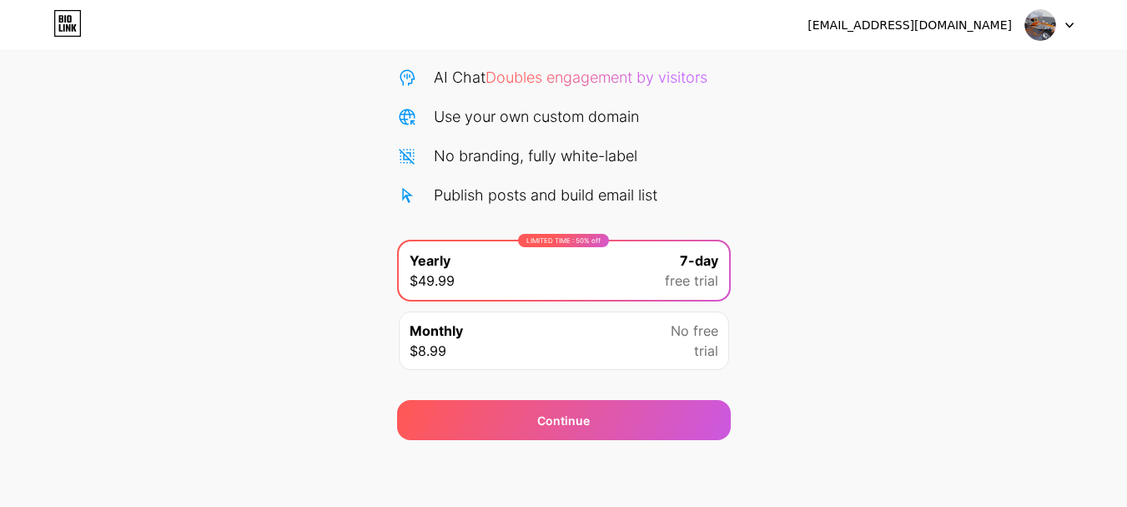
click at [604, 343] on div "Monthly $8.99 No free trial" at bounding box center [564, 340] width 330 height 58
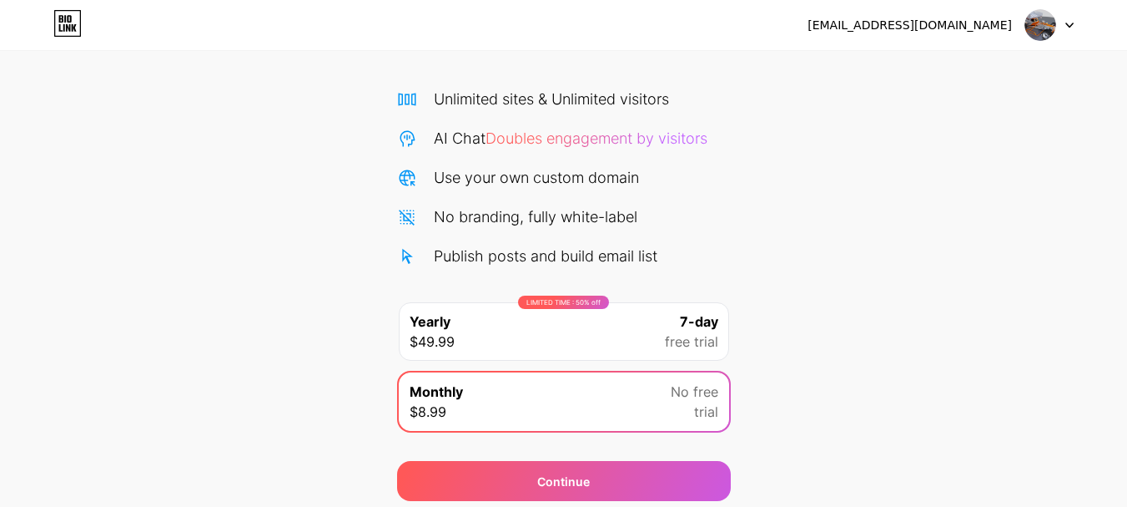
scroll to position [0, 0]
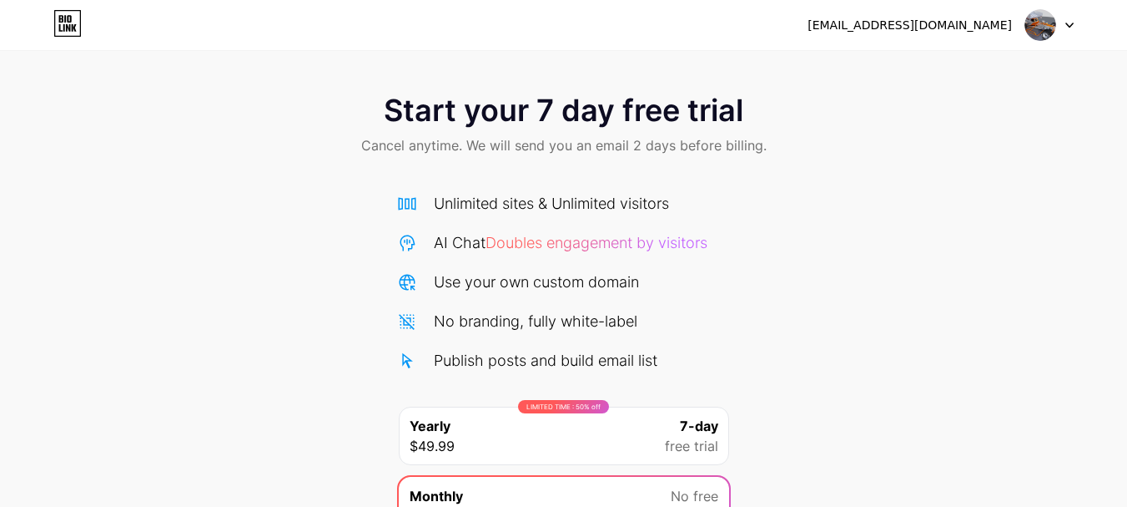
click at [1072, 24] on div "[EMAIL_ADDRESS][DOMAIN_NAME] Logout" at bounding box center [563, 25] width 1127 height 30
click at [1071, 24] on icon at bounding box center [1070, 26] width 8 height 6
click at [1041, 21] on img at bounding box center [1041, 25] width 32 height 32
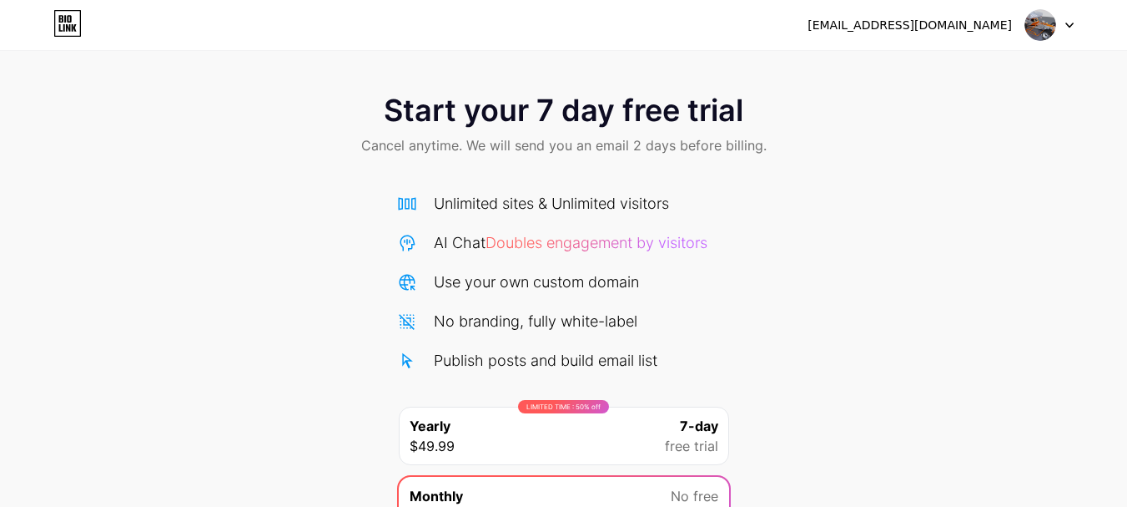
click at [977, 19] on div "[EMAIL_ADDRESS][DOMAIN_NAME]" at bounding box center [910, 26] width 204 height 18
click at [63, 18] on icon at bounding box center [61, 19] width 4 height 8
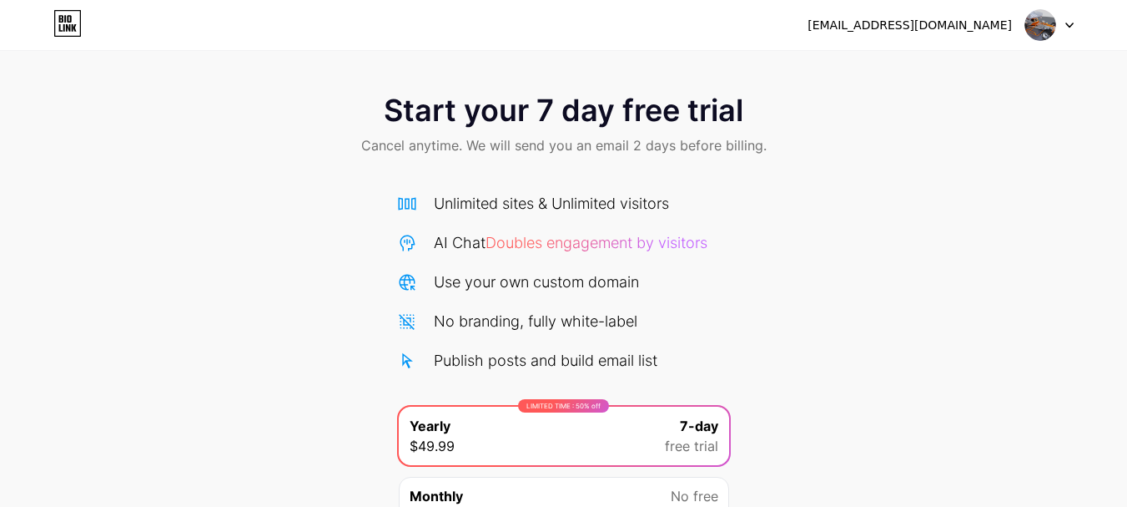
scroll to position [165, 0]
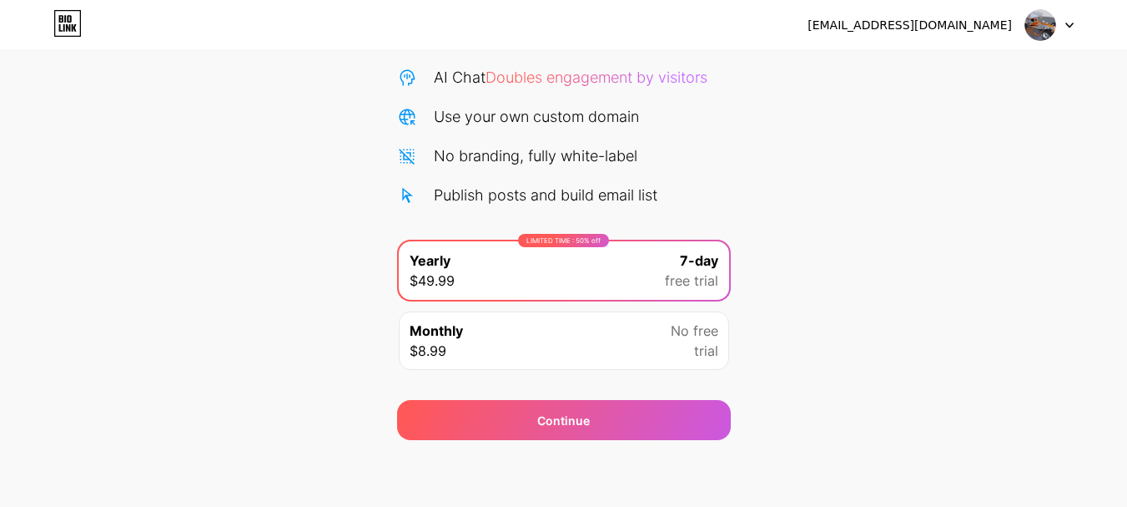
click at [1065, 26] on div at bounding box center [1050, 25] width 48 height 30
click at [1007, 78] on li "Logout" at bounding box center [969, 68] width 207 height 45
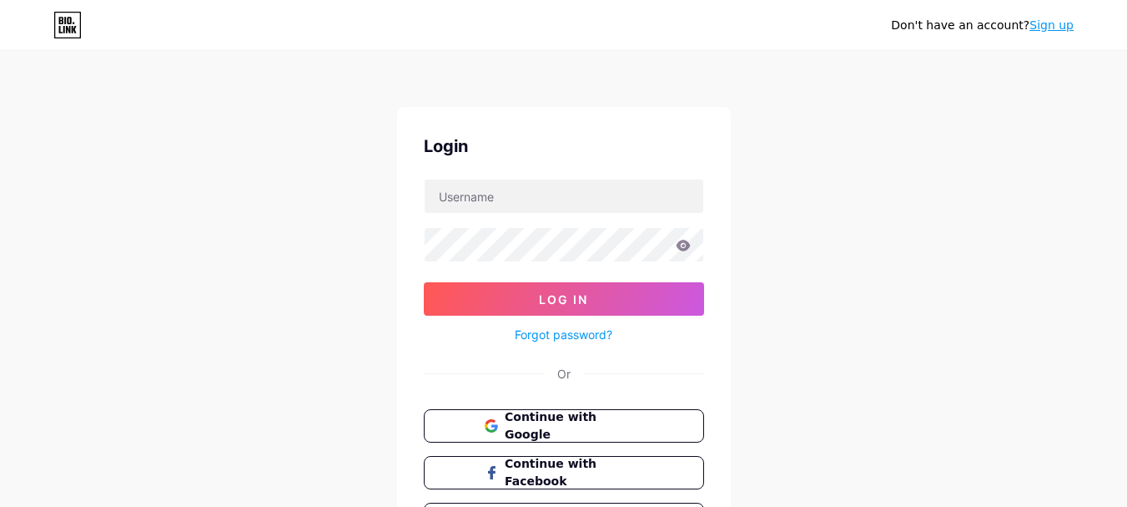
type input "[EMAIL_ADDRESS][DOMAIN_NAME]"
click at [1054, 24] on link "Sign up" at bounding box center [1052, 24] width 44 height 13
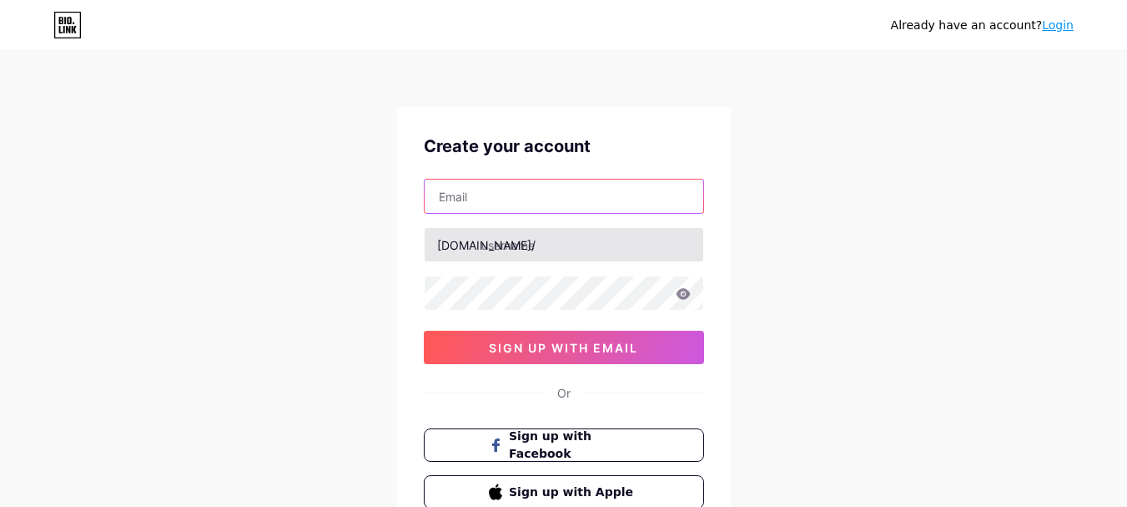
type input "[EMAIL_ADDRESS][DOMAIN_NAME]"
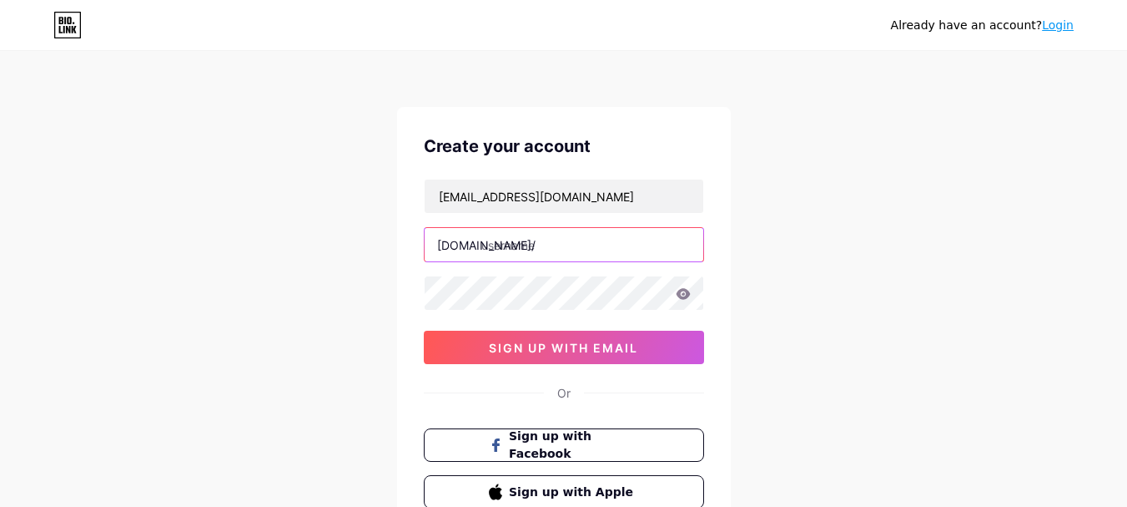
click at [537, 248] on input "text" at bounding box center [564, 244] width 279 height 33
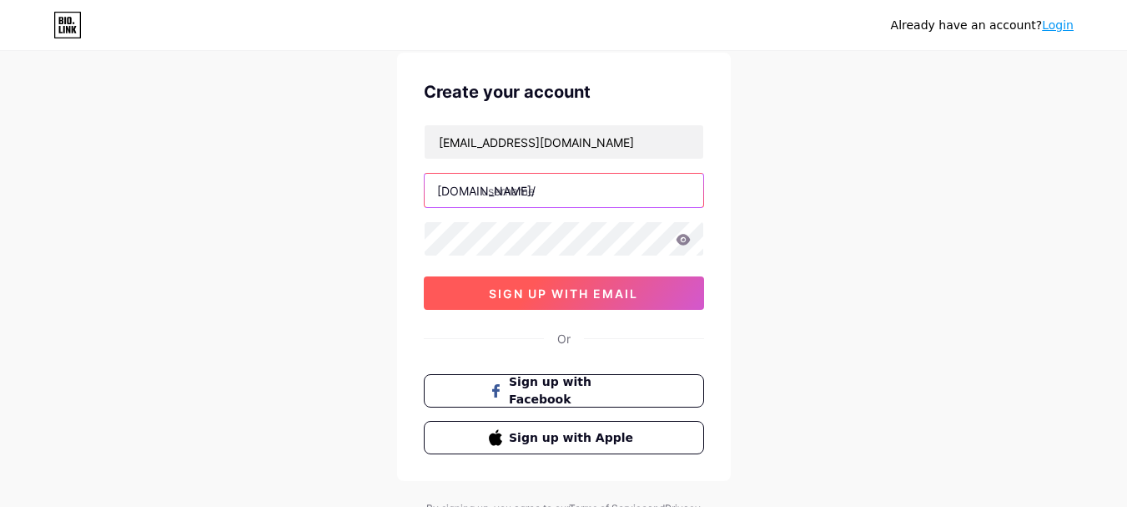
scroll to position [83, 0]
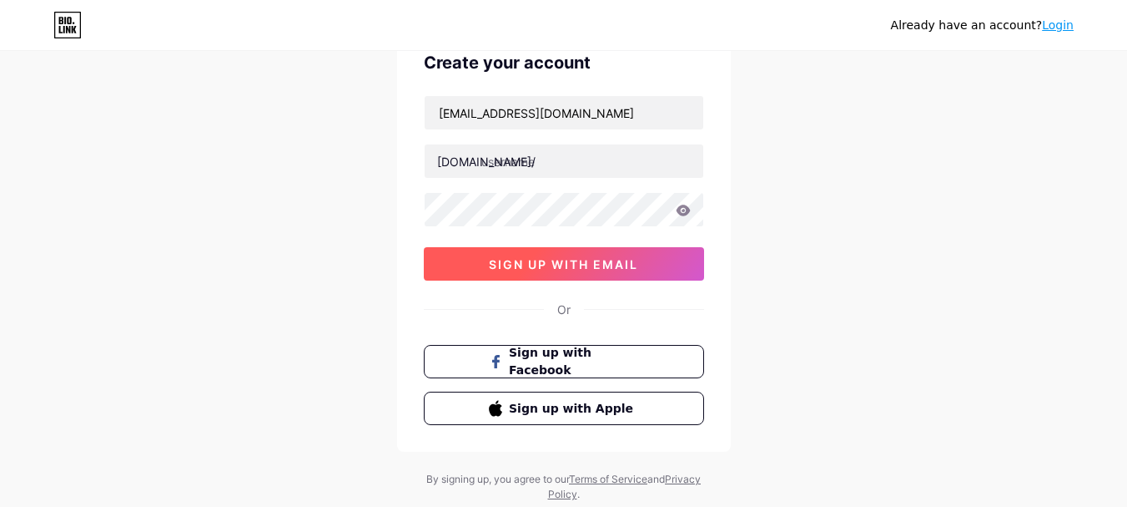
click at [635, 273] on button "sign up with email" at bounding box center [564, 263] width 280 height 33
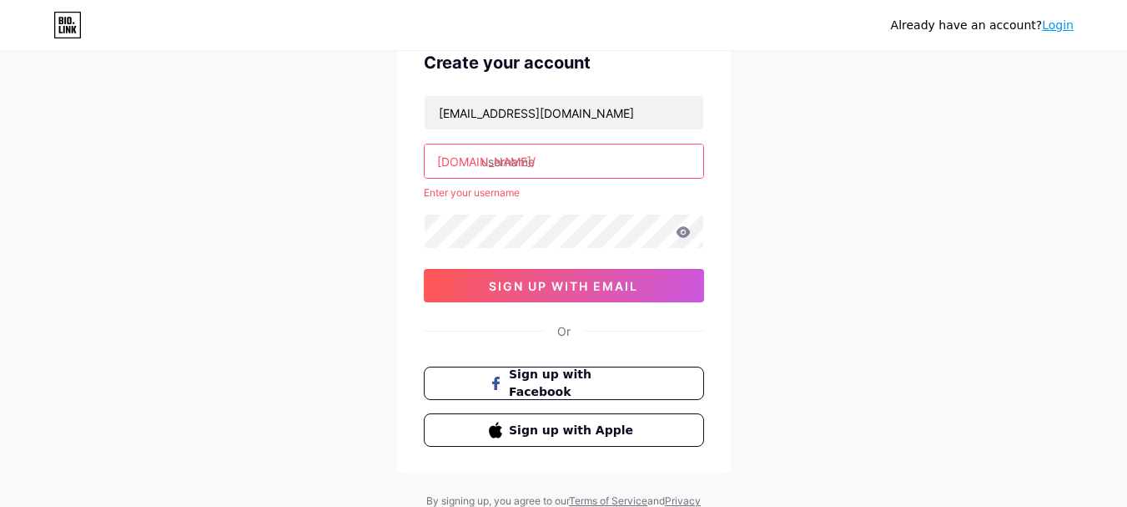
click at [1065, 23] on link "Login" at bounding box center [1058, 24] width 32 height 13
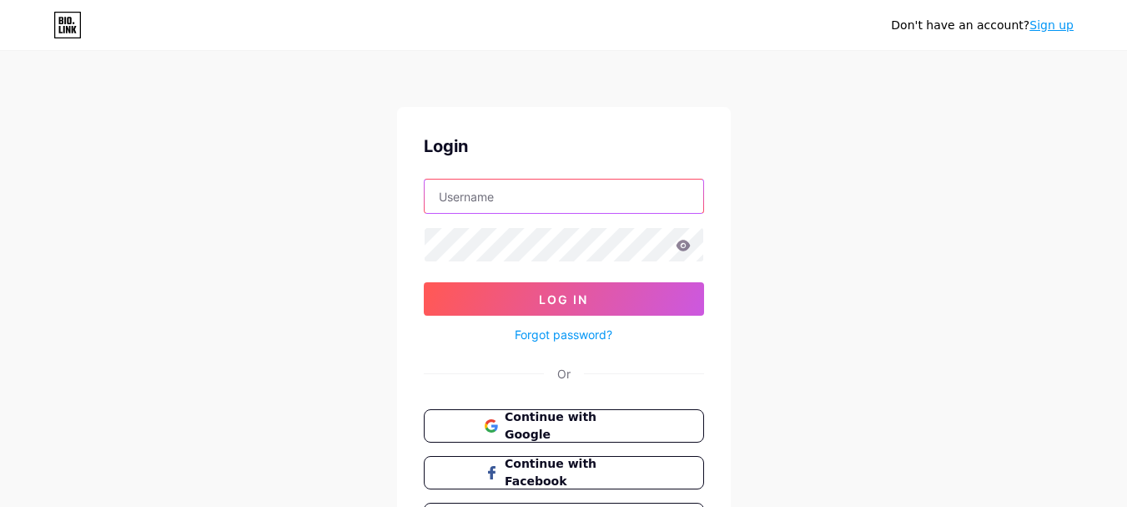
type input "[EMAIL_ADDRESS][DOMAIN_NAME]"
click at [555, 204] on input "[EMAIL_ADDRESS][DOMAIN_NAME]" at bounding box center [564, 195] width 279 height 33
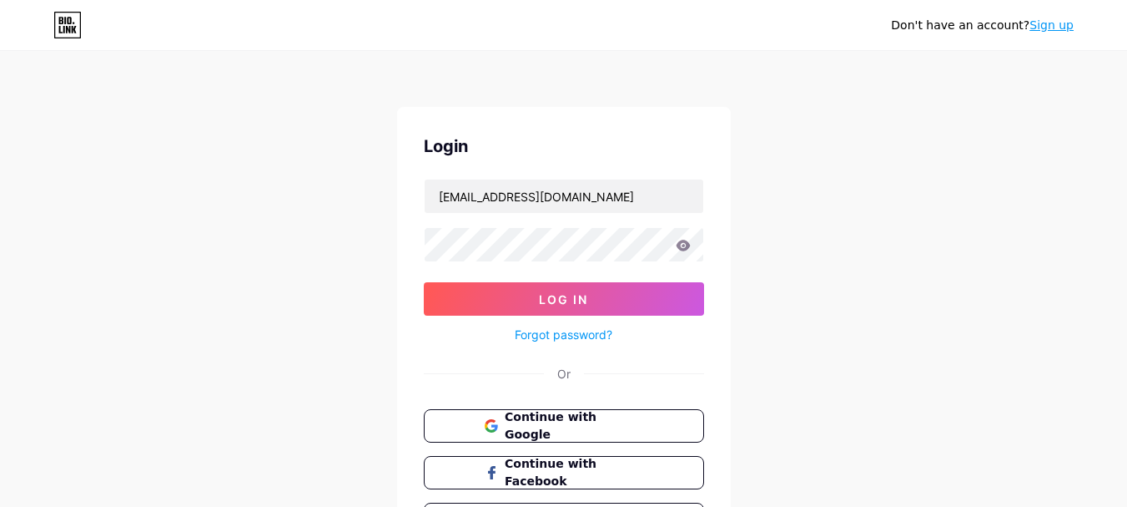
click at [421, 263] on div "Login jamesrusaw1@gmail.com Log In Forgot password? Or Continue with Google Con…" at bounding box center [564, 335] width 334 height 456
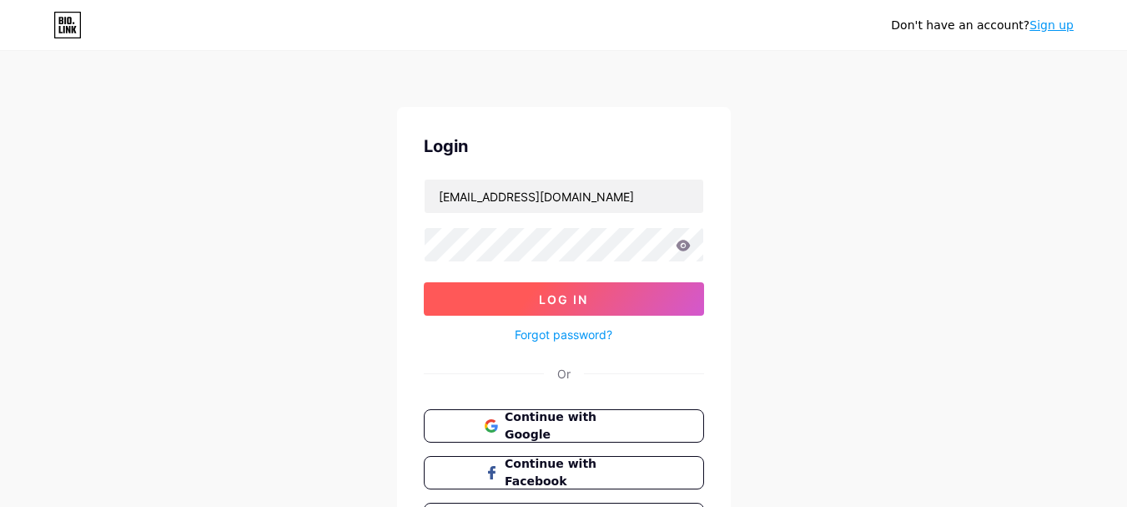
click at [452, 300] on button "Log In" at bounding box center [564, 298] width 280 height 33
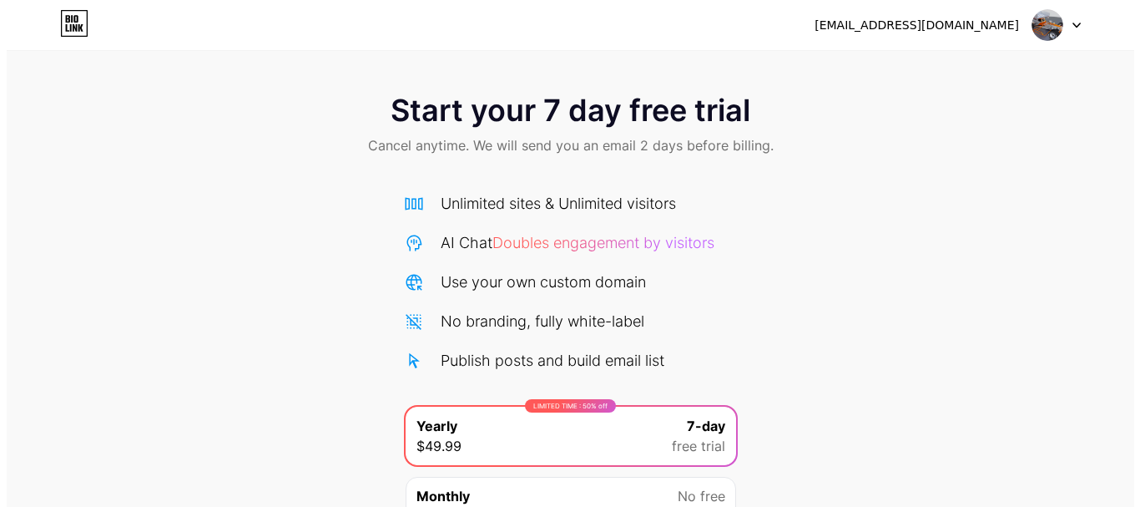
scroll to position [165, 0]
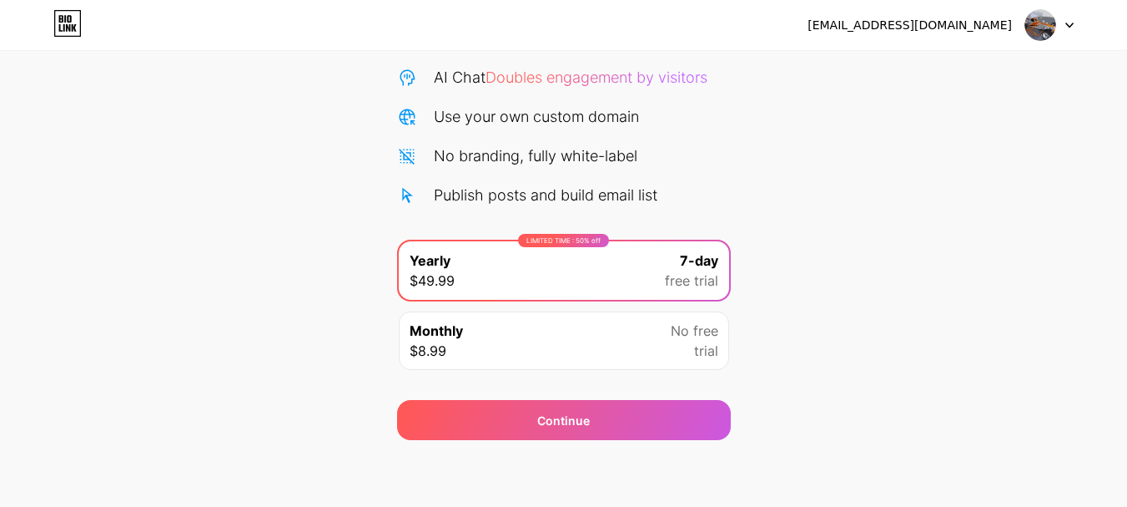
click at [978, 22] on div "[EMAIL_ADDRESS][DOMAIN_NAME]" at bounding box center [910, 26] width 204 height 18
click at [1040, 26] on img at bounding box center [1041, 25] width 32 height 32
click at [572, 356] on div "Monthly $8.99 No free trial" at bounding box center [564, 340] width 330 height 58
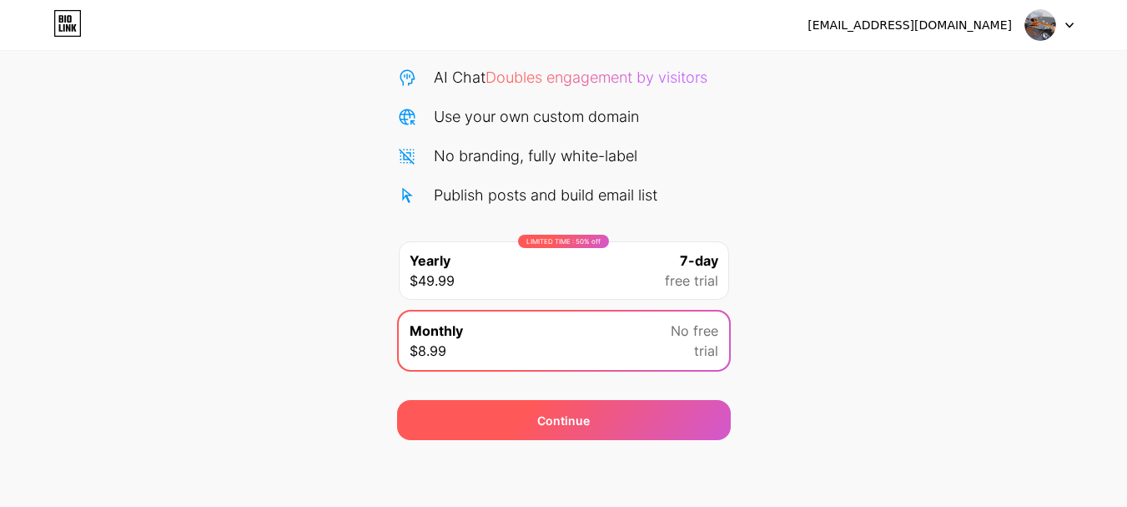
click at [579, 416] on div "Continue" at bounding box center [563, 420] width 53 height 18
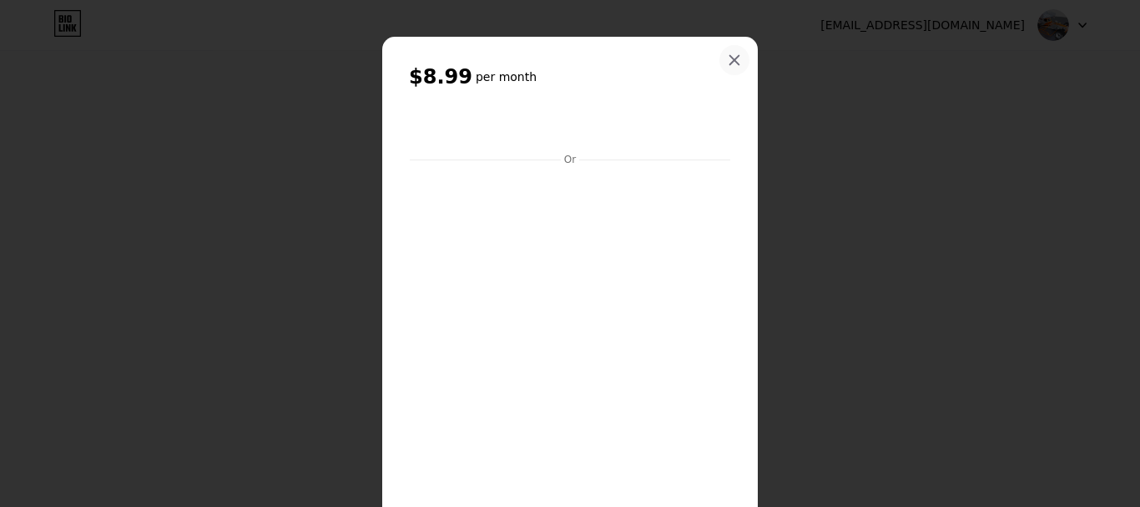
click at [734, 61] on icon at bounding box center [734, 59] width 13 height 13
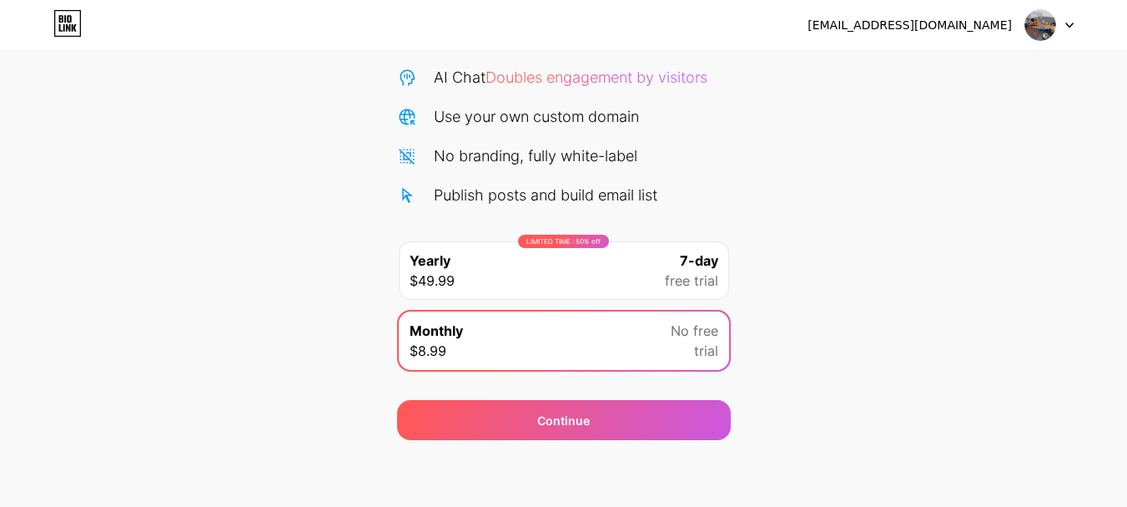
click at [542, 270] on div "LIMITED TIME : 50% off Yearly $49.99 7-day free trial" at bounding box center [564, 270] width 330 height 58
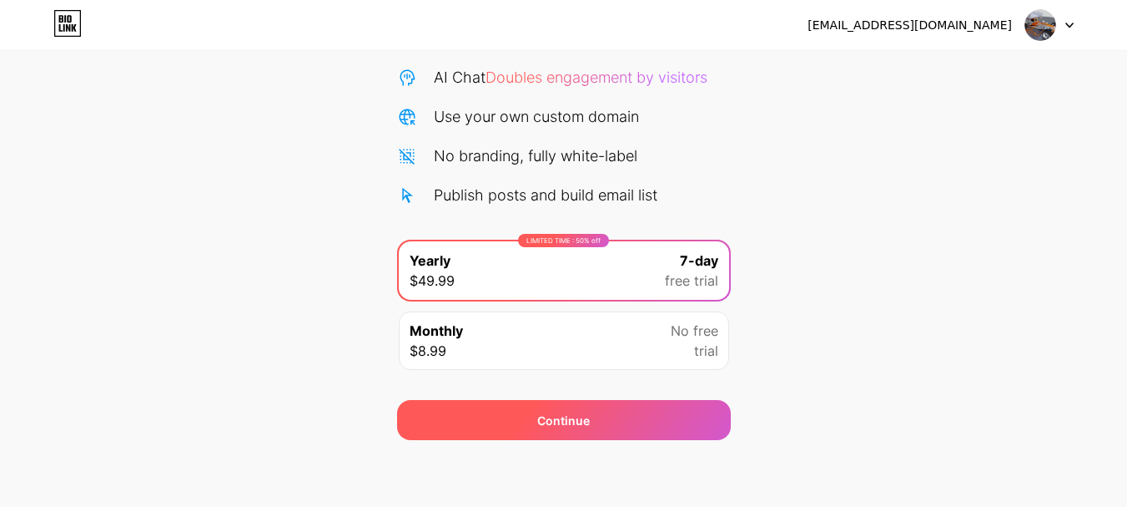
click at [552, 412] on div "Continue" at bounding box center [563, 420] width 53 height 18
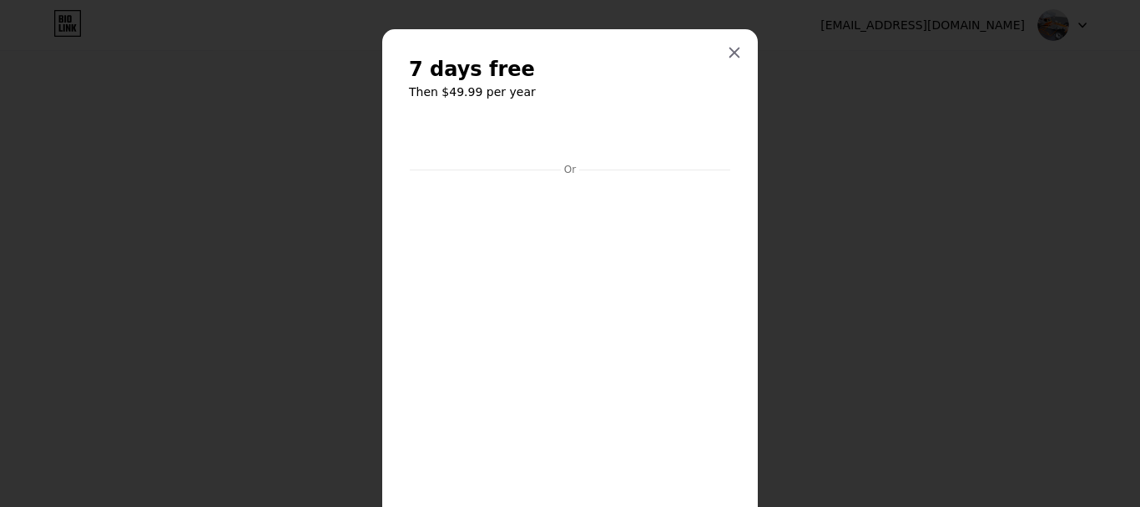
scroll to position [0, 0]
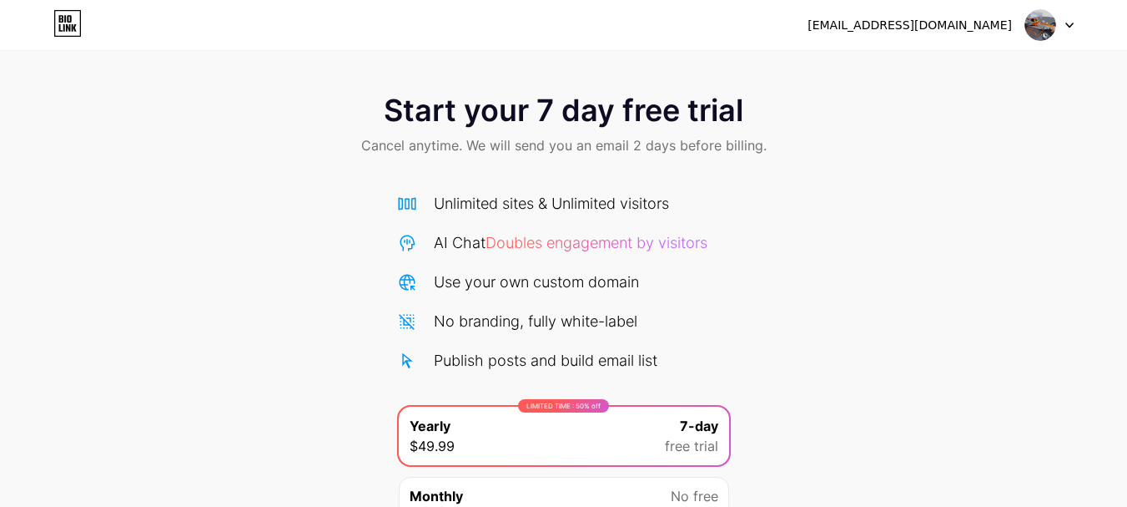
click at [1066, 26] on icon at bounding box center [1070, 26] width 8 height 6
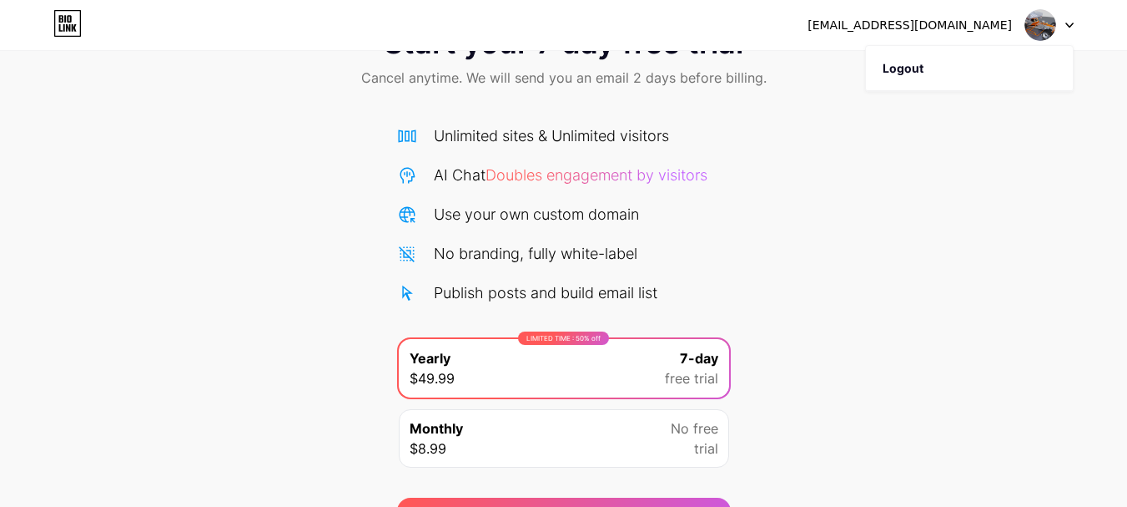
scroll to position [165, 0]
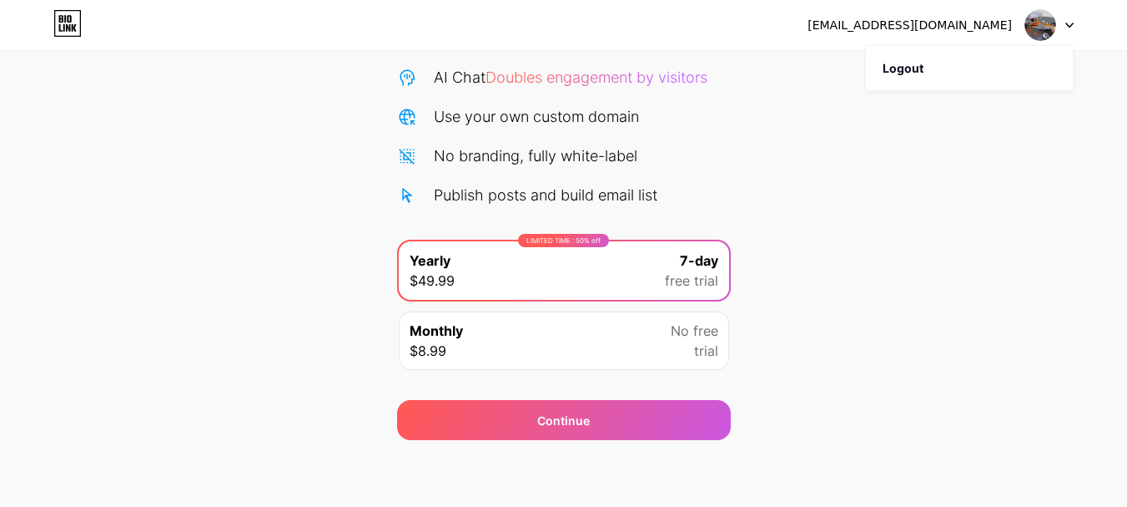
click at [918, 27] on div "[EMAIL_ADDRESS][DOMAIN_NAME]" at bounding box center [910, 26] width 204 height 18
click at [67, 23] on icon at bounding box center [67, 23] width 28 height 27
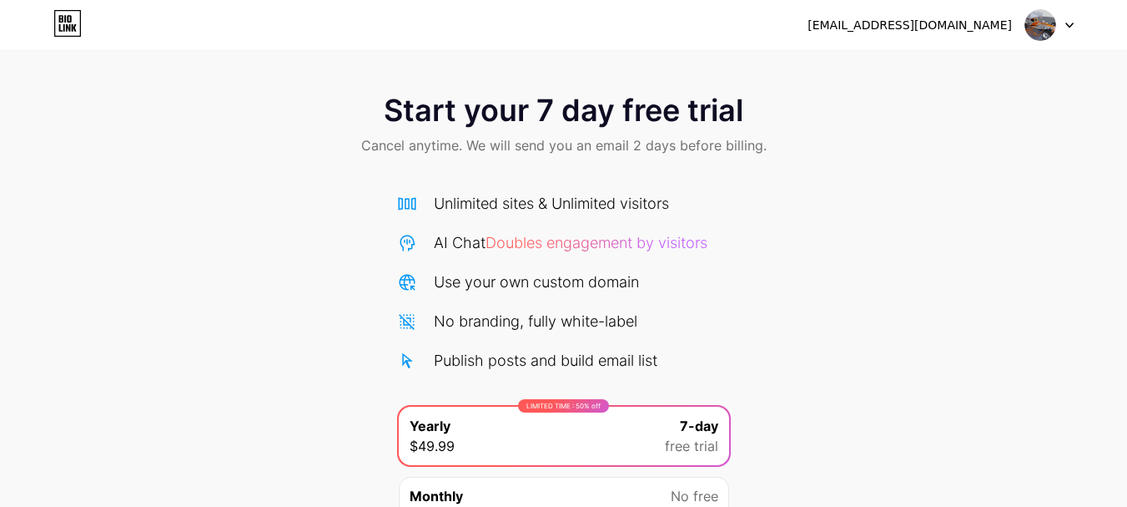
scroll to position [165, 0]
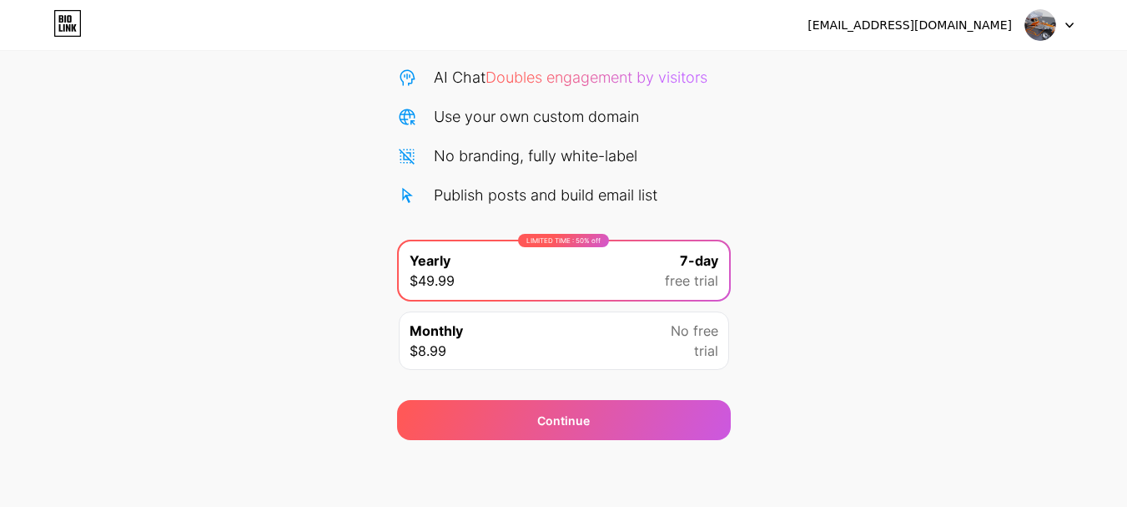
click at [66, 25] on icon at bounding box center [68, 28] width 4 height 8
